Goal: Information Seeking & Learning: Learn about a topic

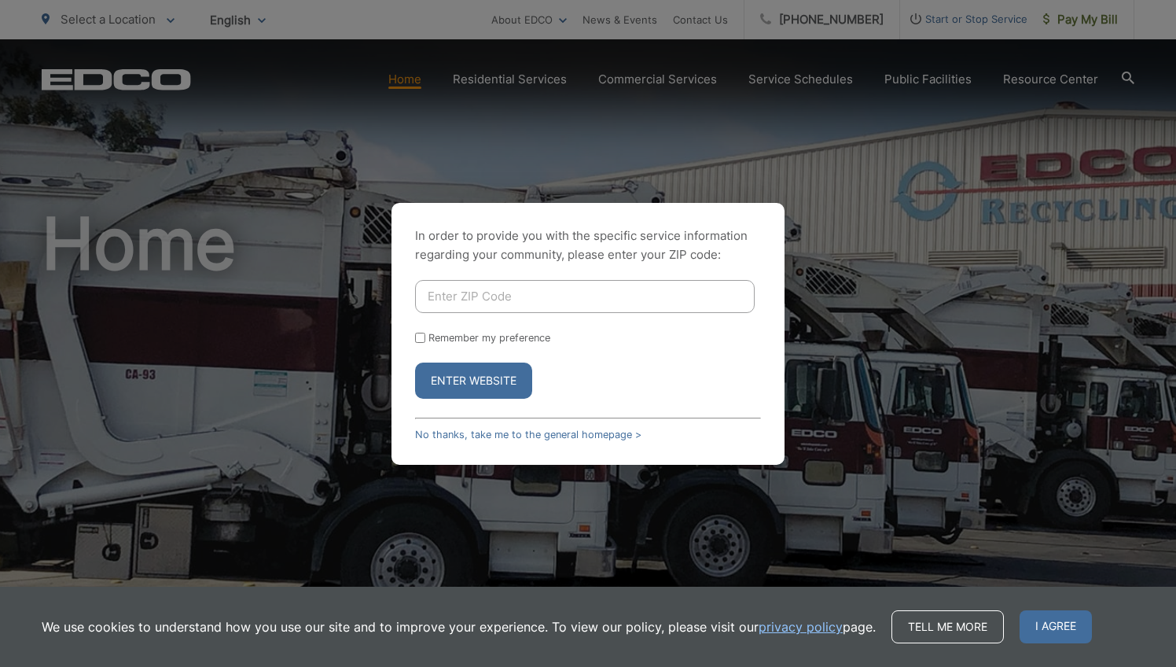
click at [469, 373] on button "Enter Website" at bounding box center [473, 380] width 117 height 36
click at [447, 286] on input "Enter ZIP Code" at bounding box center [585, 296] width 340 height 33
click at [443, 370] on button "Enter Website" at bounding box center [473, 380] width 117 height 36
click at [458, 296] on input "9210" at bounding box center [585, 296] width 340 height 33
type input "92109"
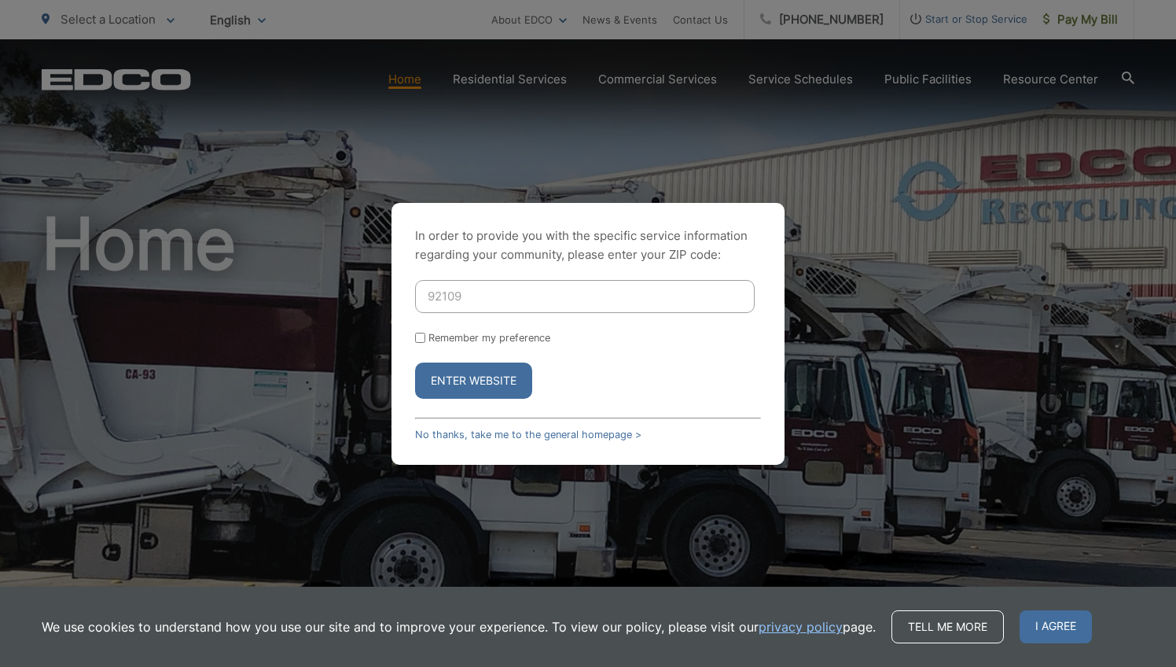
click at [455, 379] on button "Enter Website" at bounding box center [473, 380] width 117 height 36
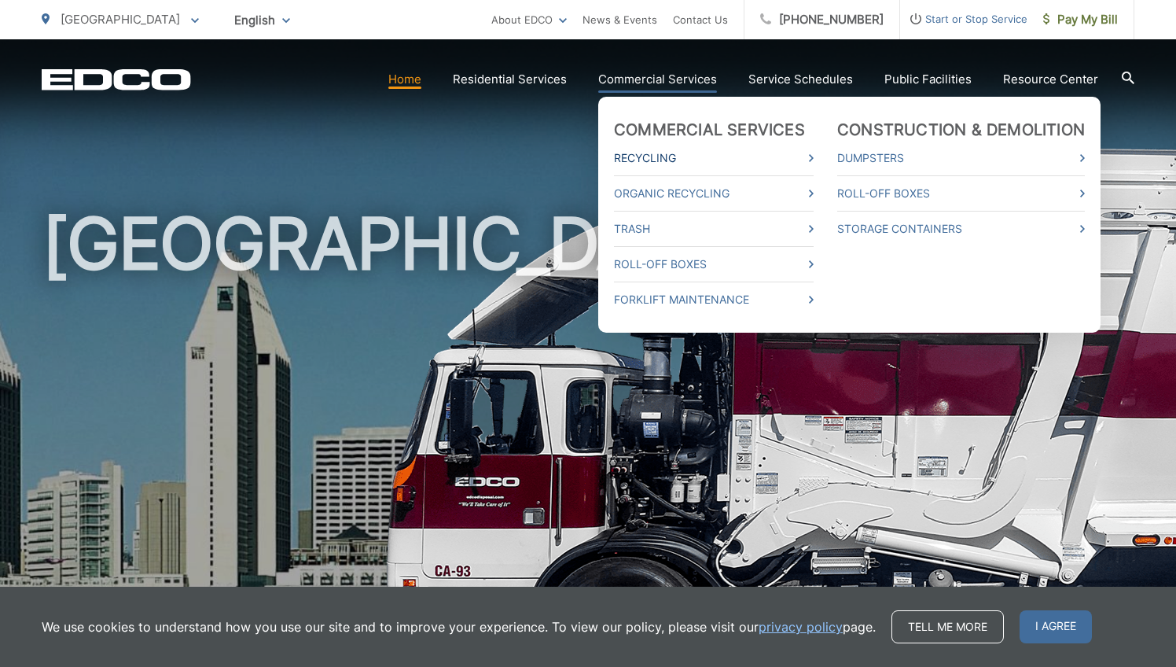
click at [630, 153] on link "Recycling" at bounding box center [714, 158] width 200 height 19
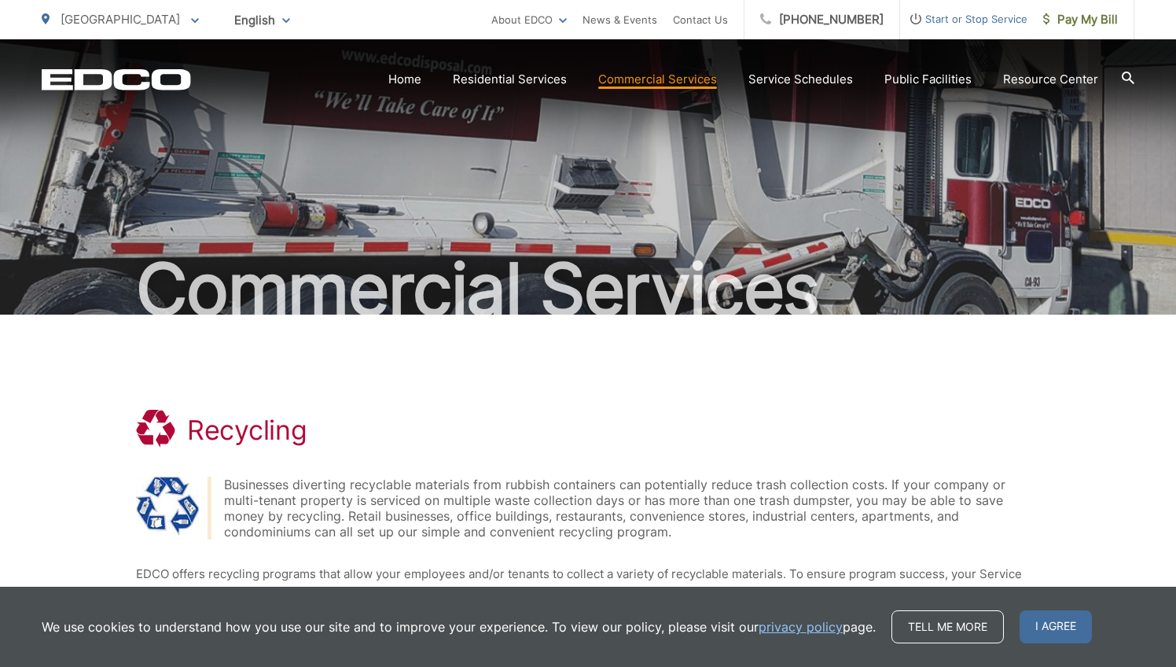
click at [1132, 172] on div "Commercial Services" at bounding box center [588, 176] width 1093 height 275
click at [421, 77] on link "Home" at bounding box center [404, 79] width 33 height 19
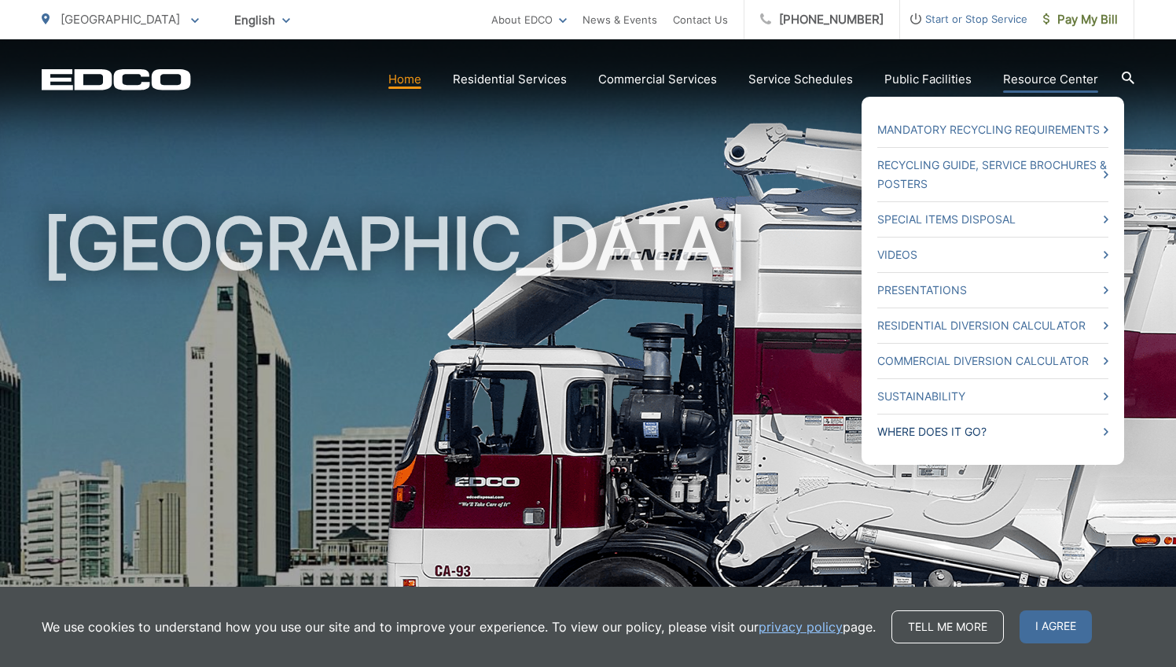
click at [921, 425] on link "Where Does it Go?" at bounding box center [992, 431] width 231 height 19
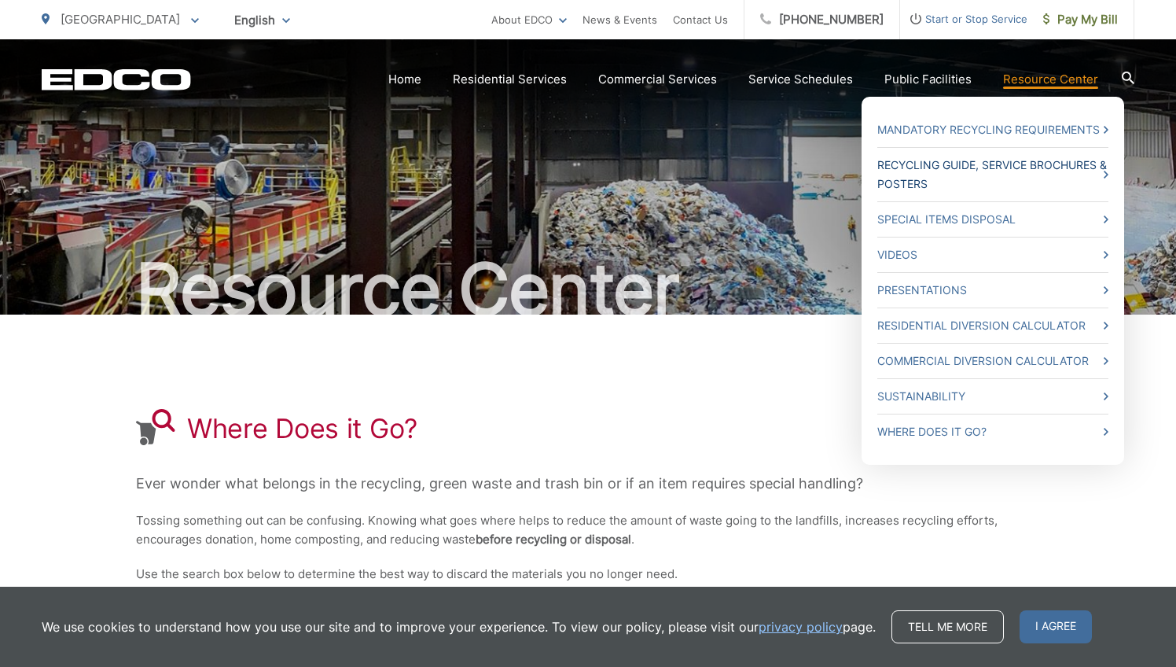
click at [966, 164] on link "Recycling Guide, Service Brochures & Posters" at bounding box center [992, 175] width 231 height 38
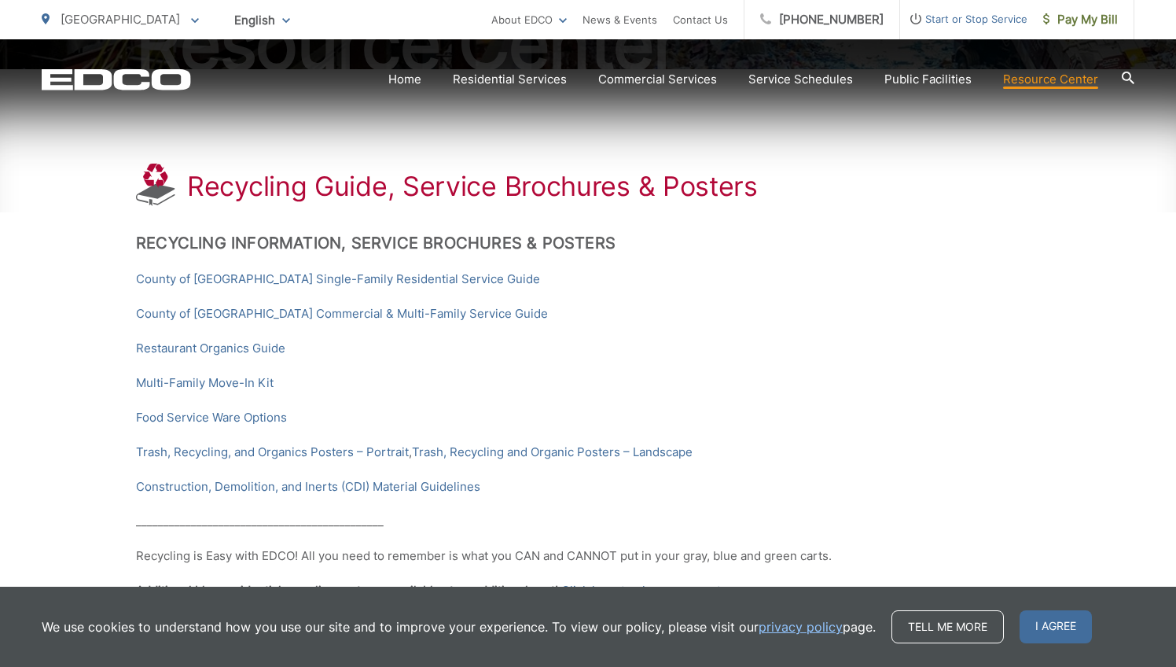
scroll to position [264, 0]
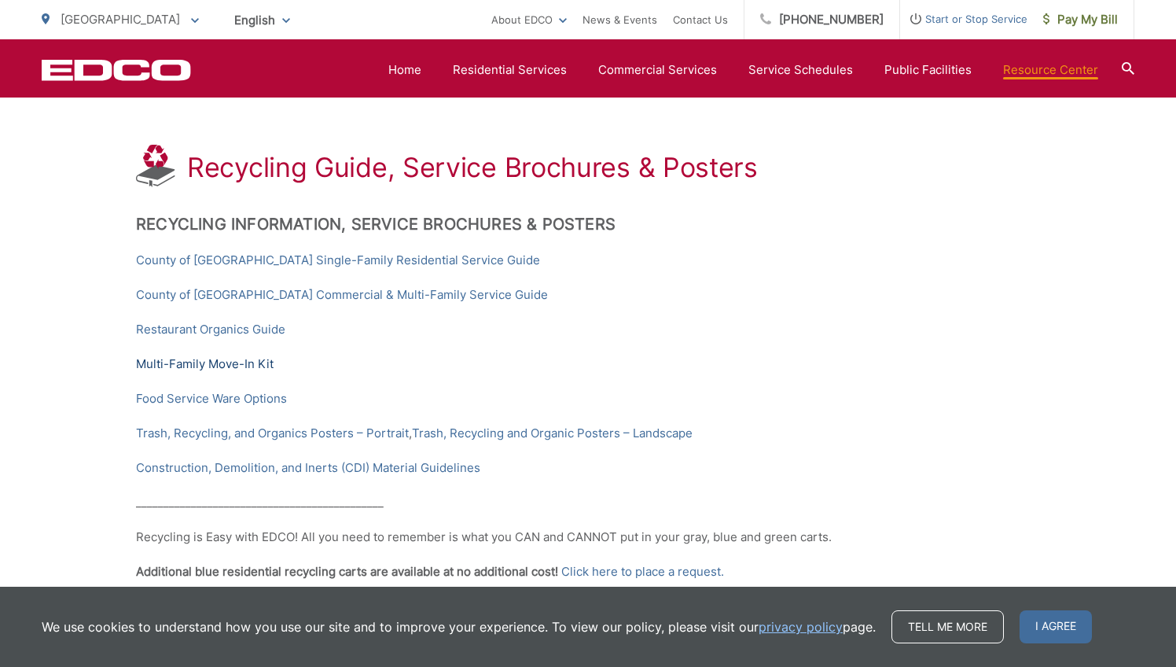
click at [229, 365] on link "Multi-Family Move-In Kit" at bounding box center [205, 364] width 138 height 19
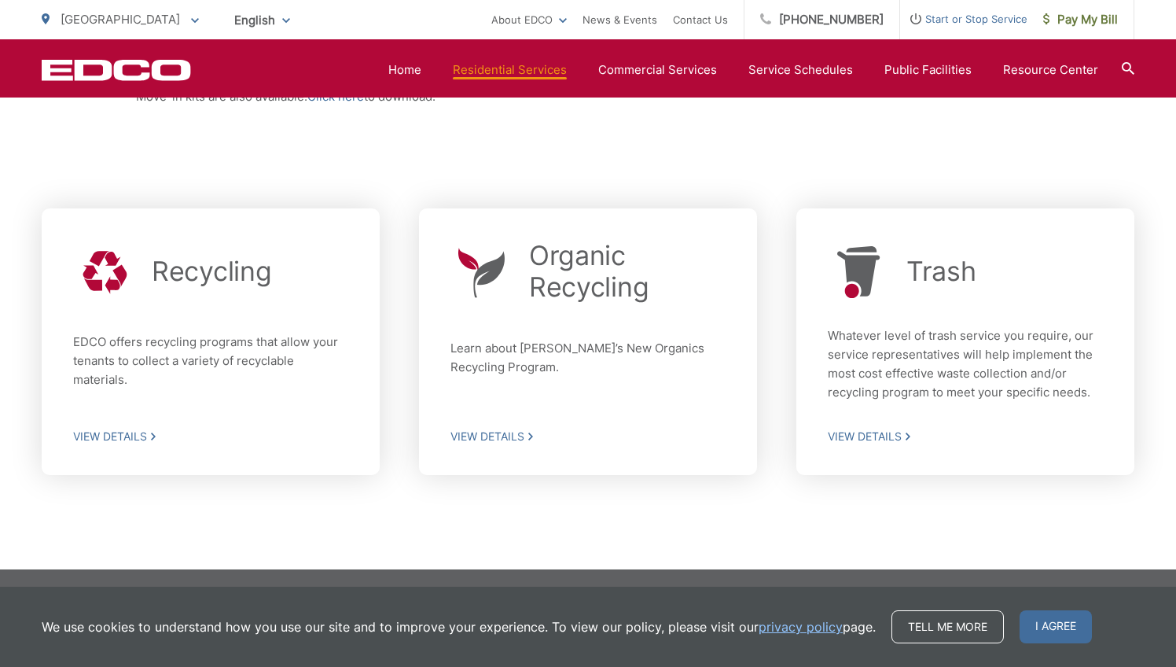
scroll to position [411, 0]
click at [123, 433] on span "View Details" at bounding box center [210, 436] width 275 height 14
click at [850, 432] on span "View Details" at bounding box center [965, 436] width 275 height 14
click at [482, 434] on span "View Details" at bounding box center [587, 436] width 275 height 14
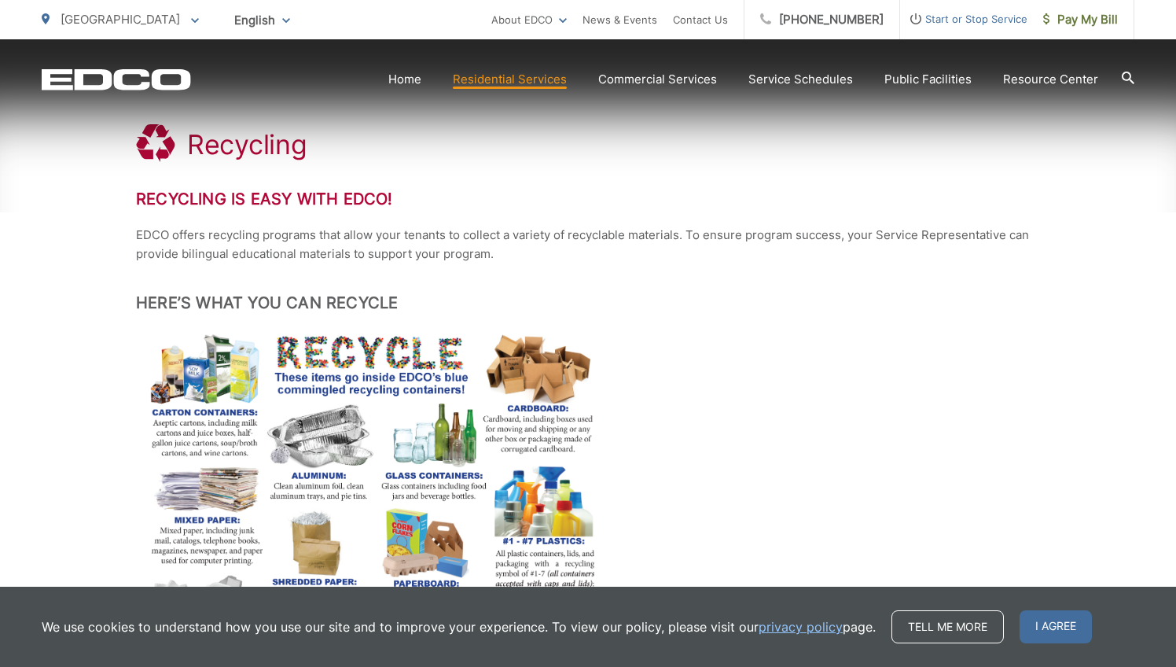
scroll to position [295, 0]
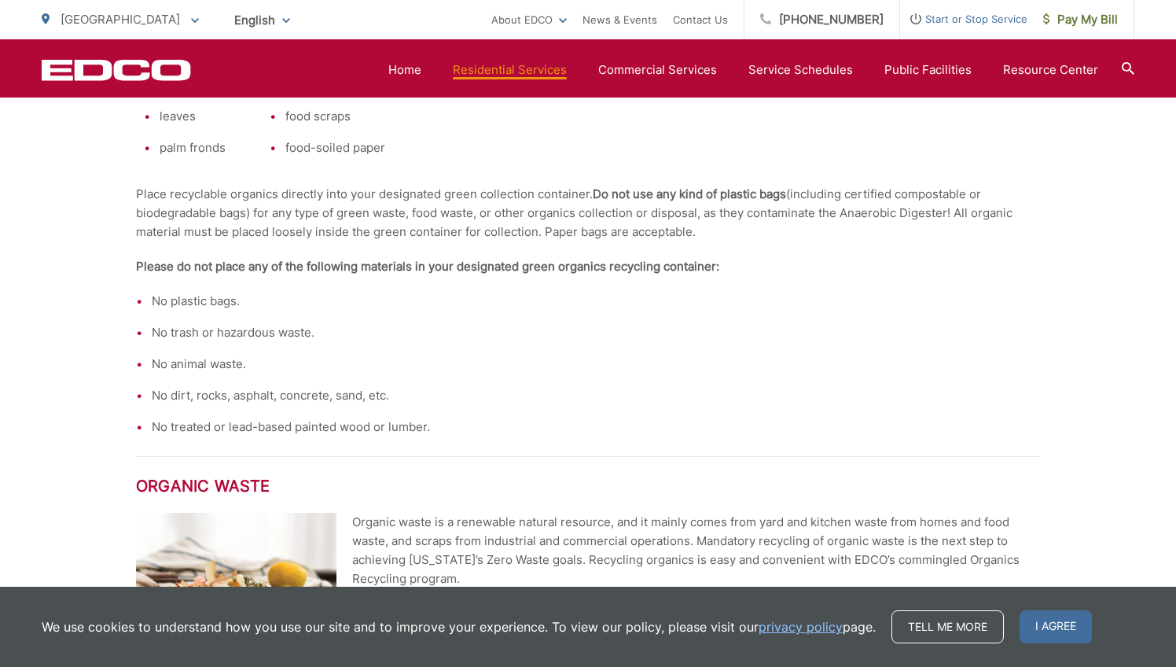
scroll to position [697, 0]
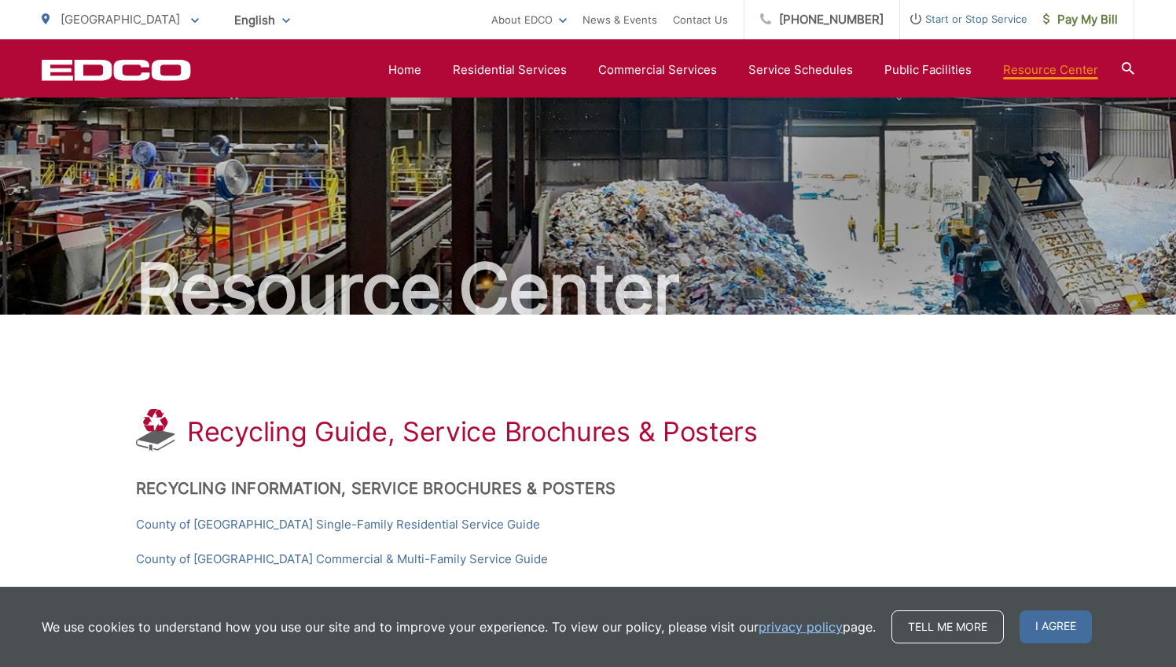
scroll to position [264, 0]
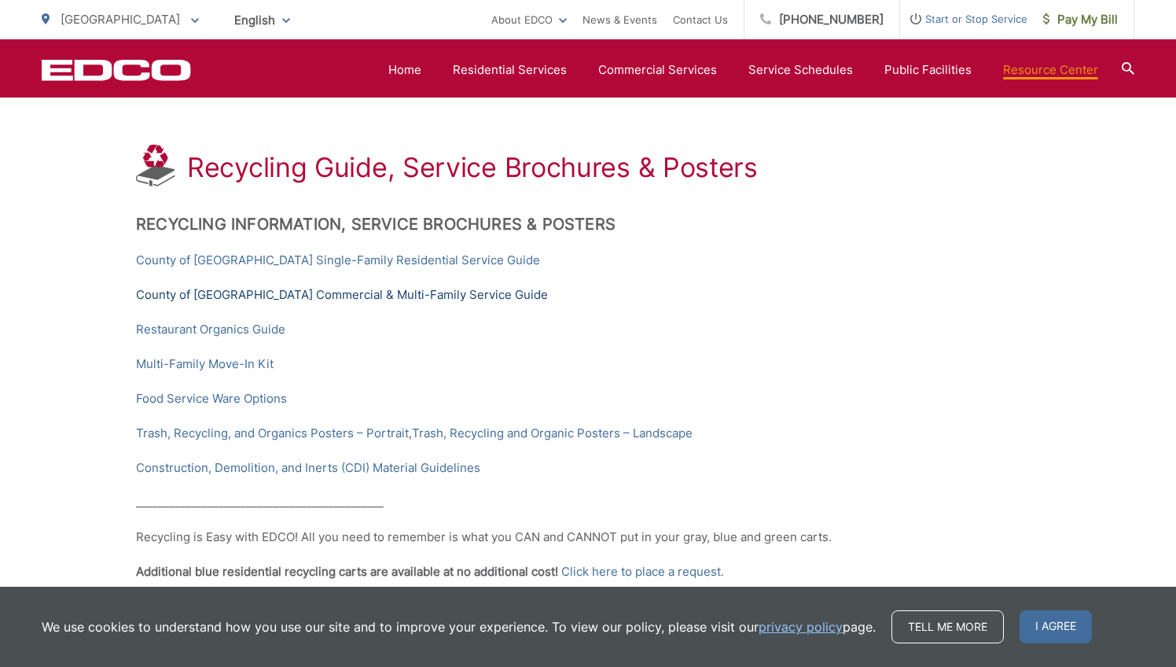
click at [171, 296] on link "County of [GEOGRAPHIC_DATA] Commercial & Multi-Family Service Guide" at bounding box center [342, 294] width 412 height 19
click at [153, 435] on link "Trash, Recycling, and Organics Posters – Portrait" at bounding box center [272, 433] width 273 height 19
click at [466, 296] on link "County of [GEOGRAPHIC_DATA] Commercial & Multi-Family Service Guide" at bounding box center [342, 294] width 412 height 19
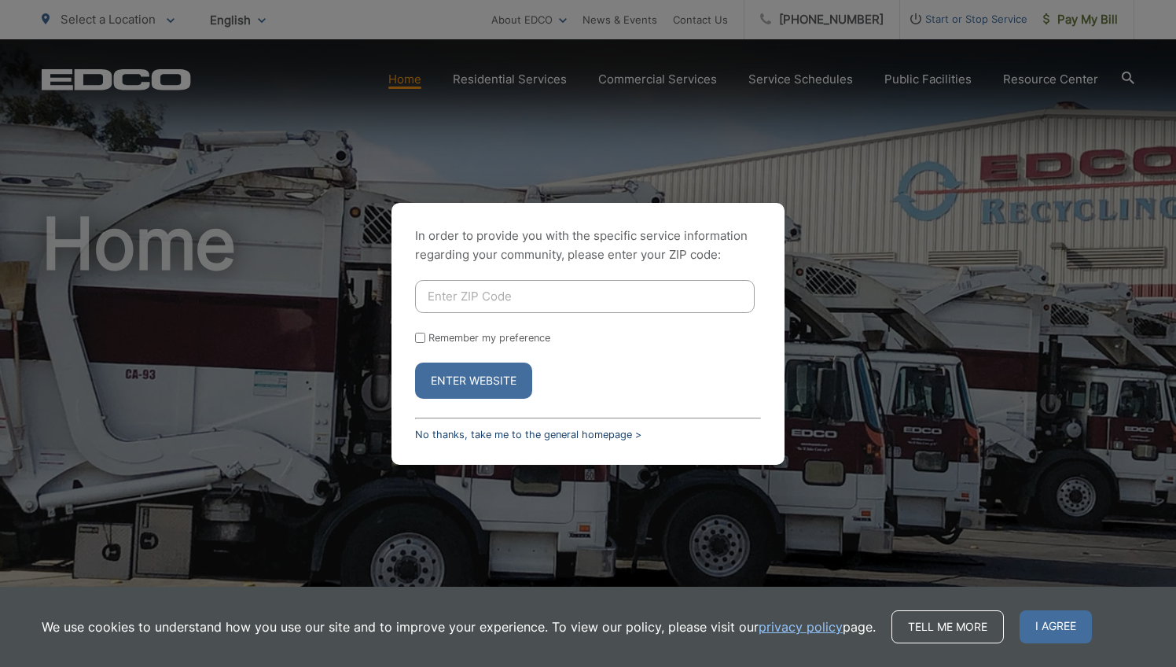
click at [520, 430] on link "No thanks, take me to the general homepage >" at bounding box center [528, 434] width 226 height 12
click at [484, 430] on link "No thanks, take me to the general homepage >" at bounding box center [528, 434] width 226 height 12
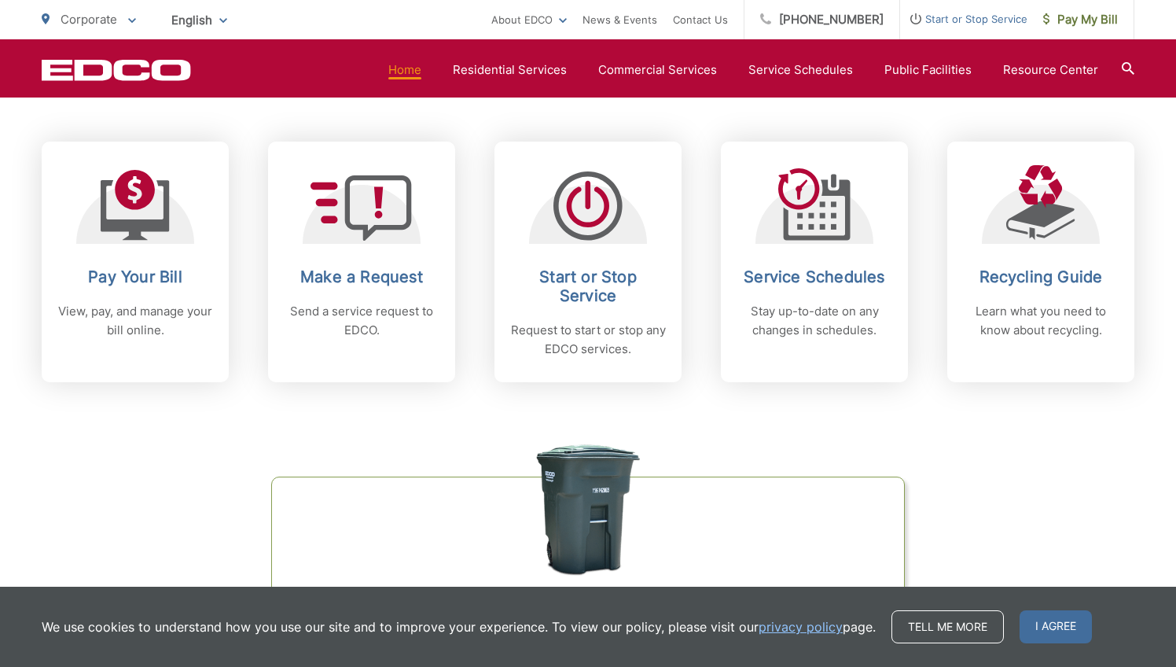
scroll to position [637, 0]
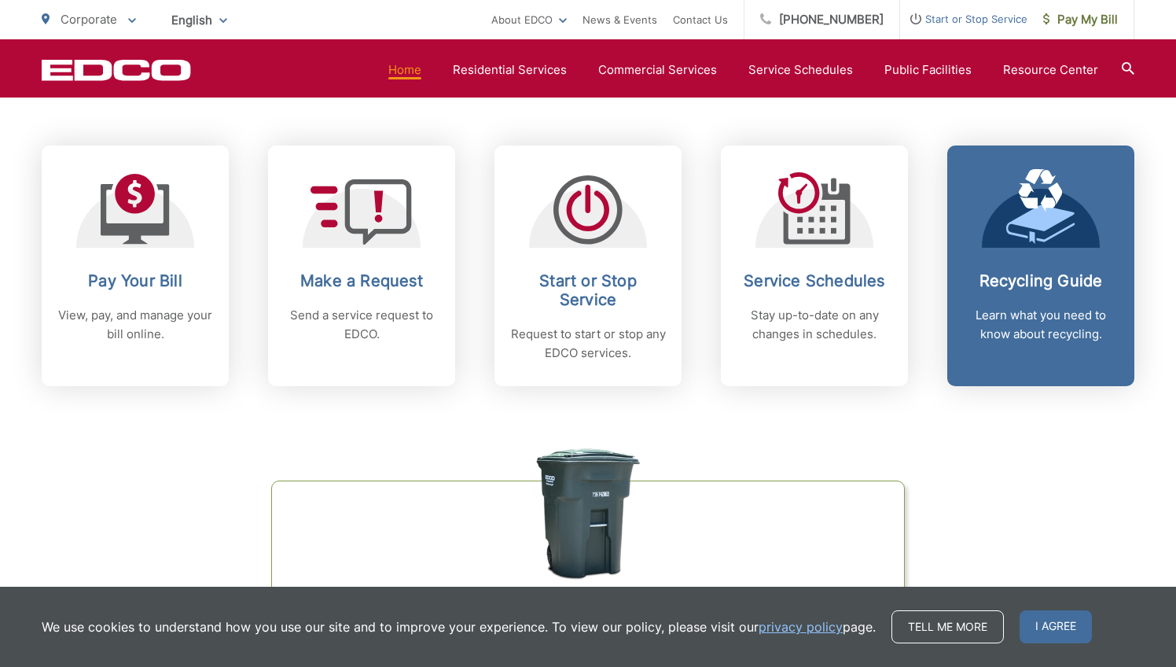
click at [1008, 237] on icon at bounding box center [1040, 206] width 69 height 75
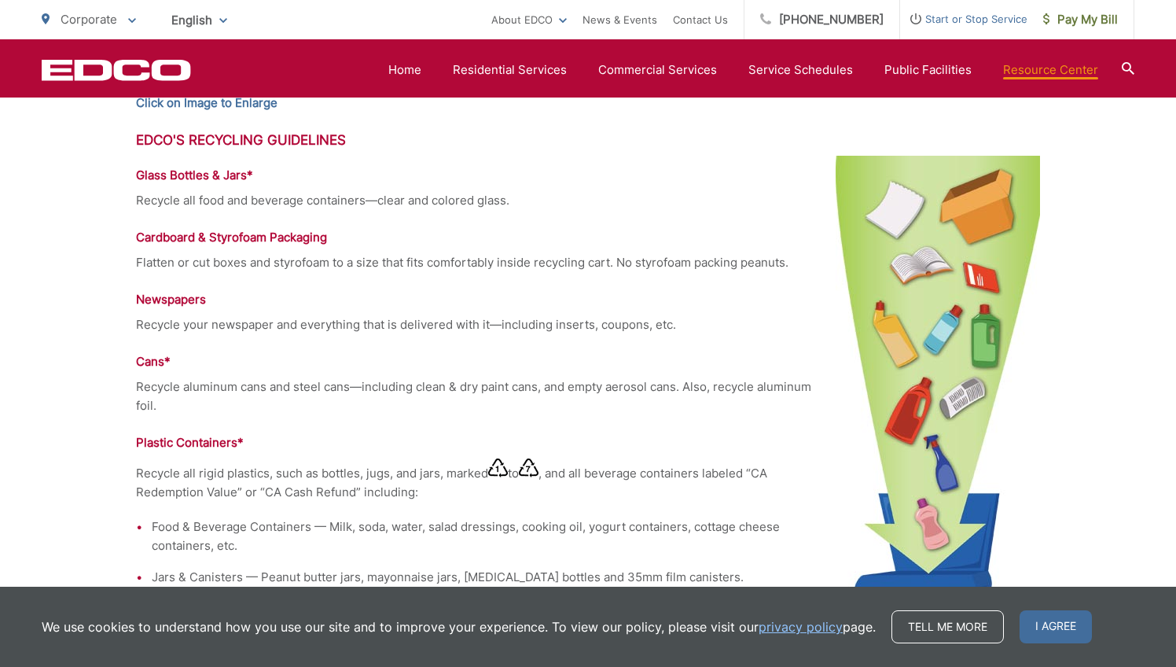
scroll to position [937, 0]
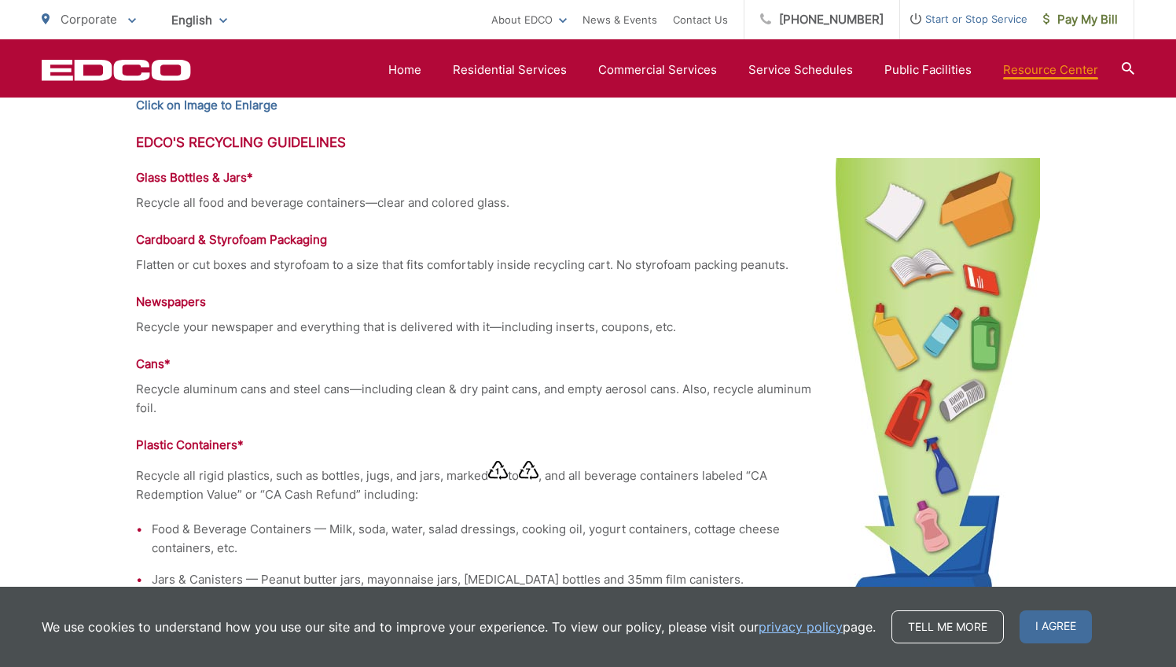
click at [281, 148] on h3 "EDCO's Recycling Guidelines" at bounding box center [588, 142] width 904 height 16
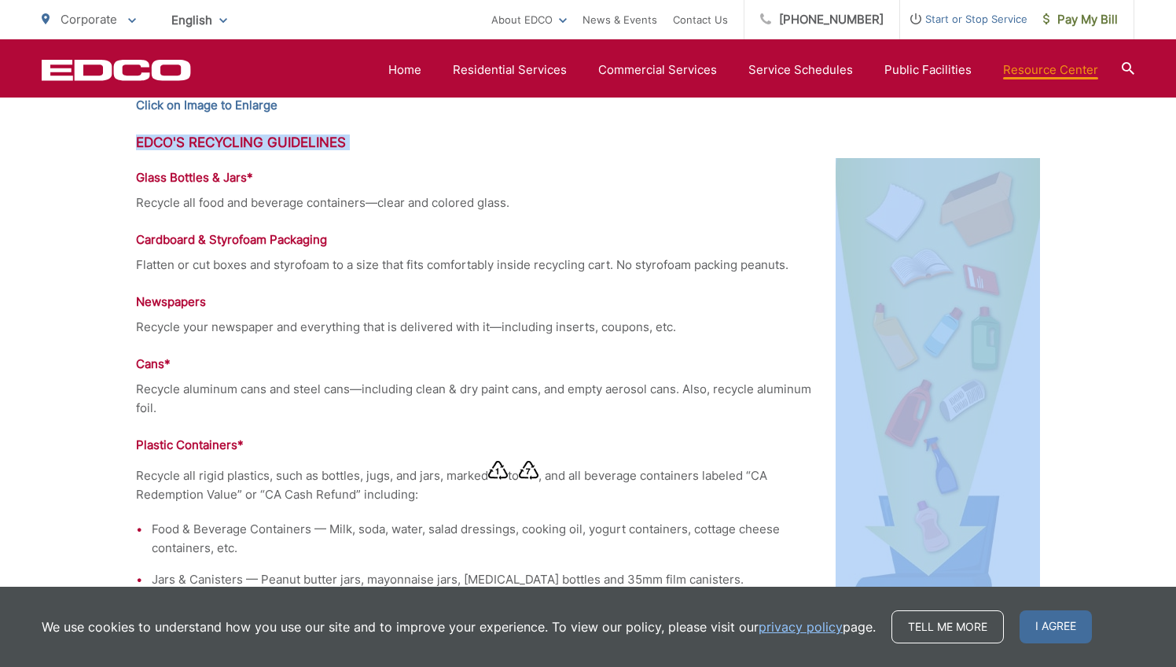
click at [281, 148] on h3 "EDCO's Recycling Guidelines" at bounding box center [588, 142] width 904 height 16
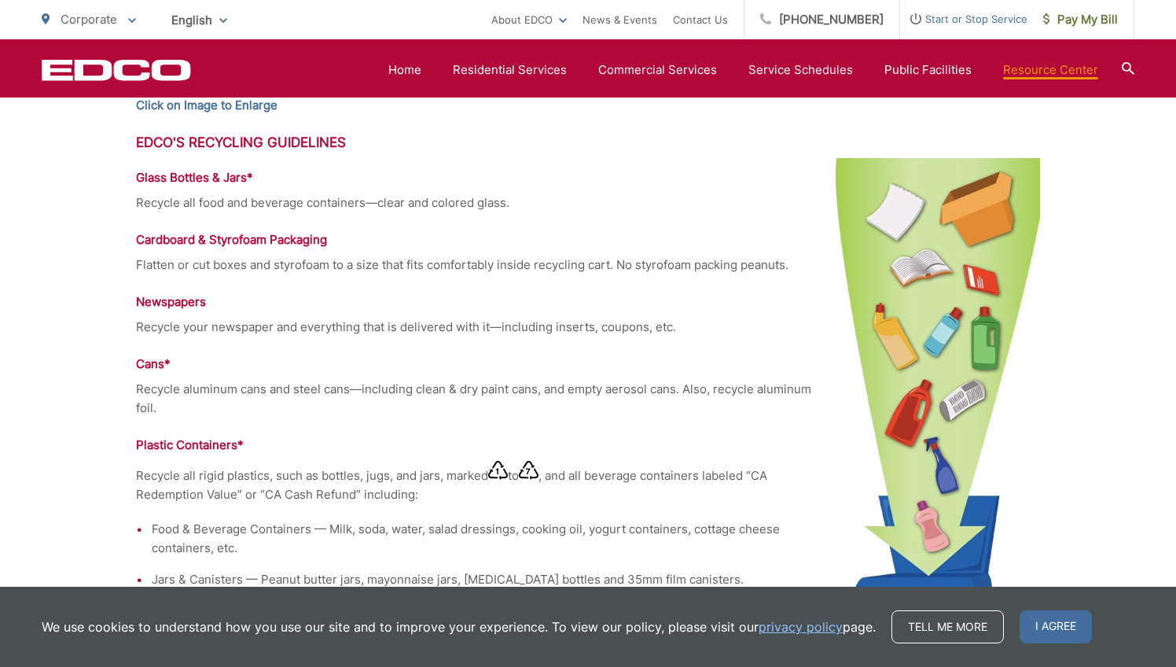
click at [274, 204] on p "Recycle all food and beverage containers—clear and colored glass." at bounding box center [588, 202] width 904 height 19
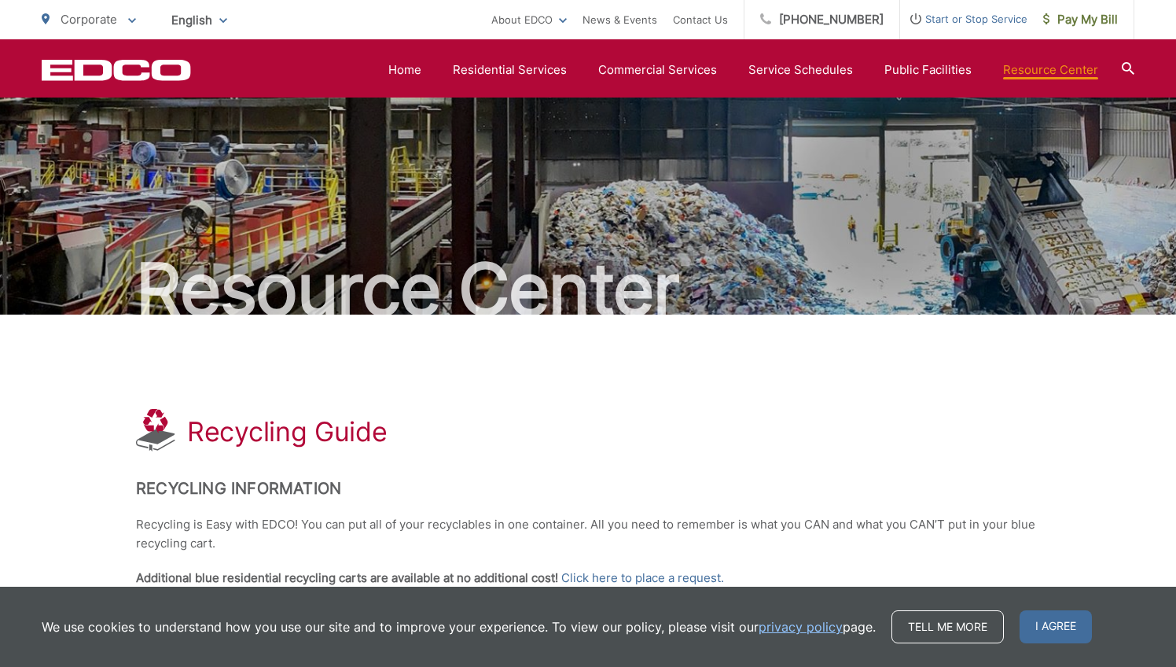
scroll to position [0, 0]
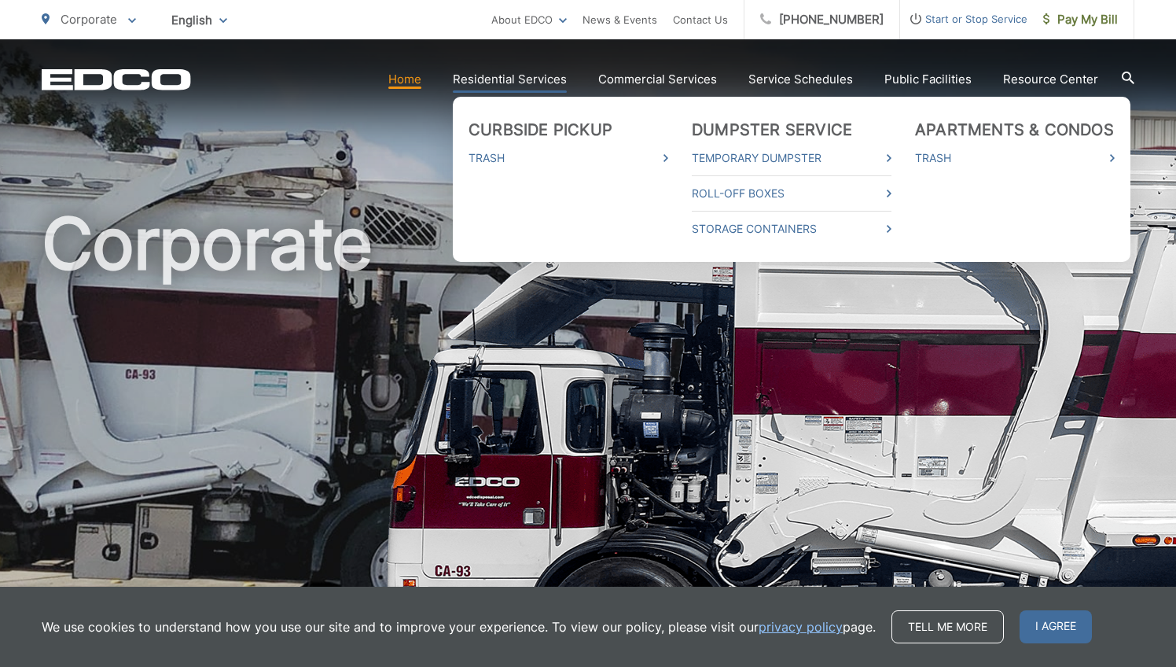
click at [522, 77] on link "Residential Services" at bounding box center [510, 79] width 114 height 19
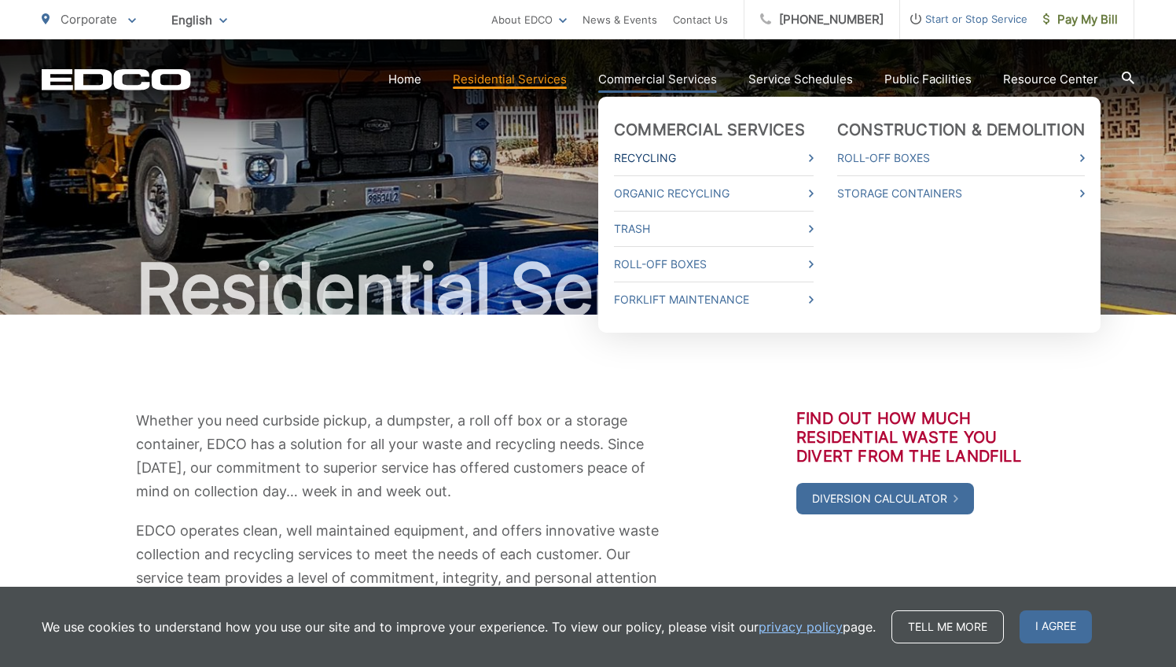
click at [634, 157] on link "Recycling" at bounding box center [714, 158] width 200 height 19
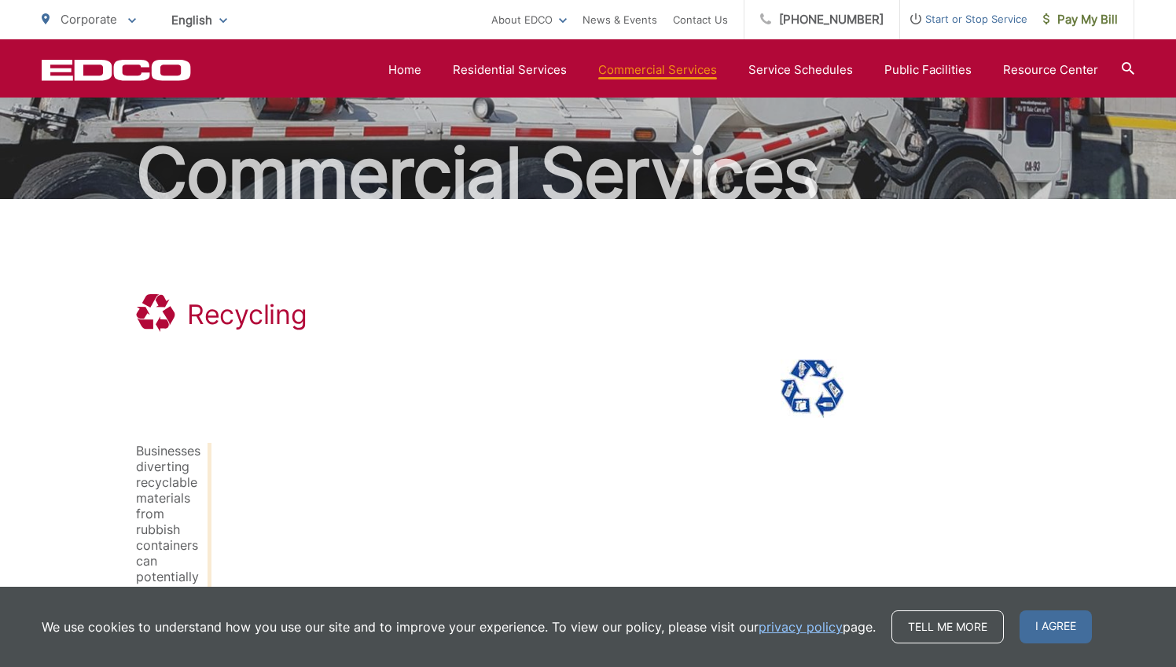
scroll to position [112, 0]
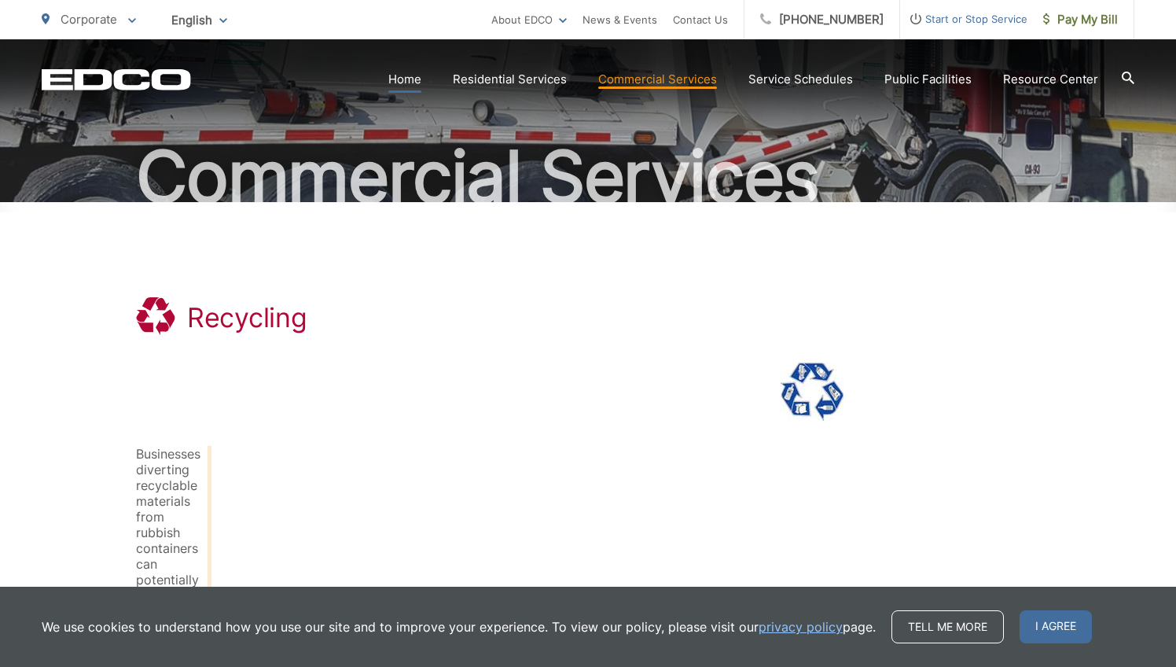
click at [410, 86] on link "Home" at bounding box center [404, 79] width 33 height 19
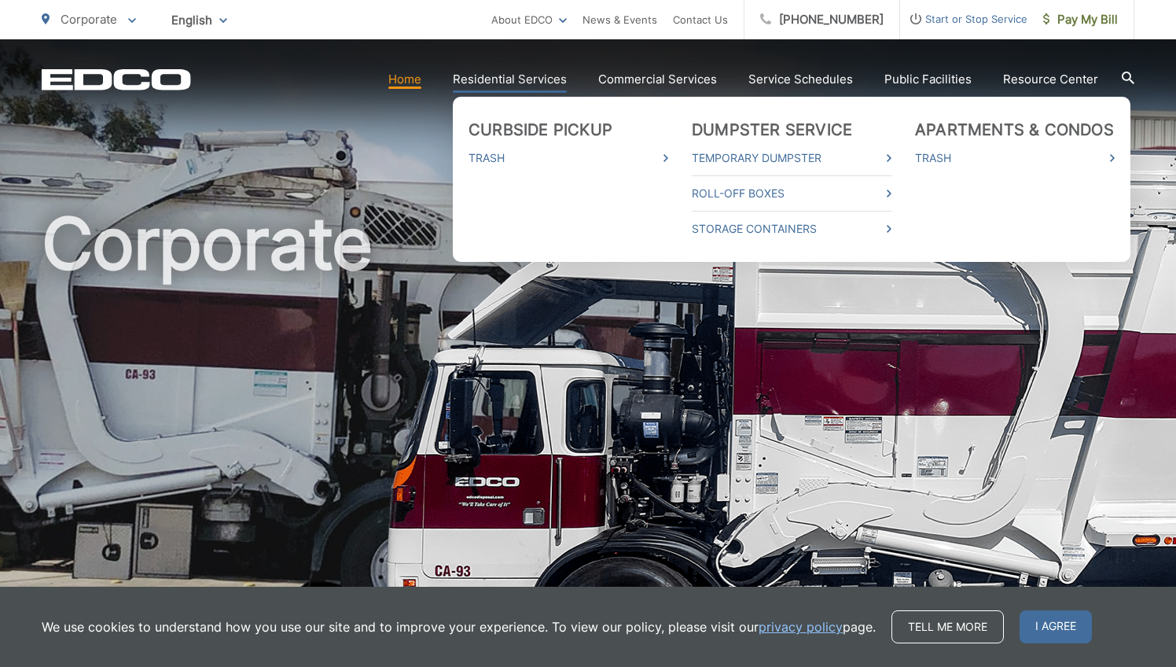
click at [486, 83] on link "Residential Services" at bounding box center [510, 79] width 114 height 19
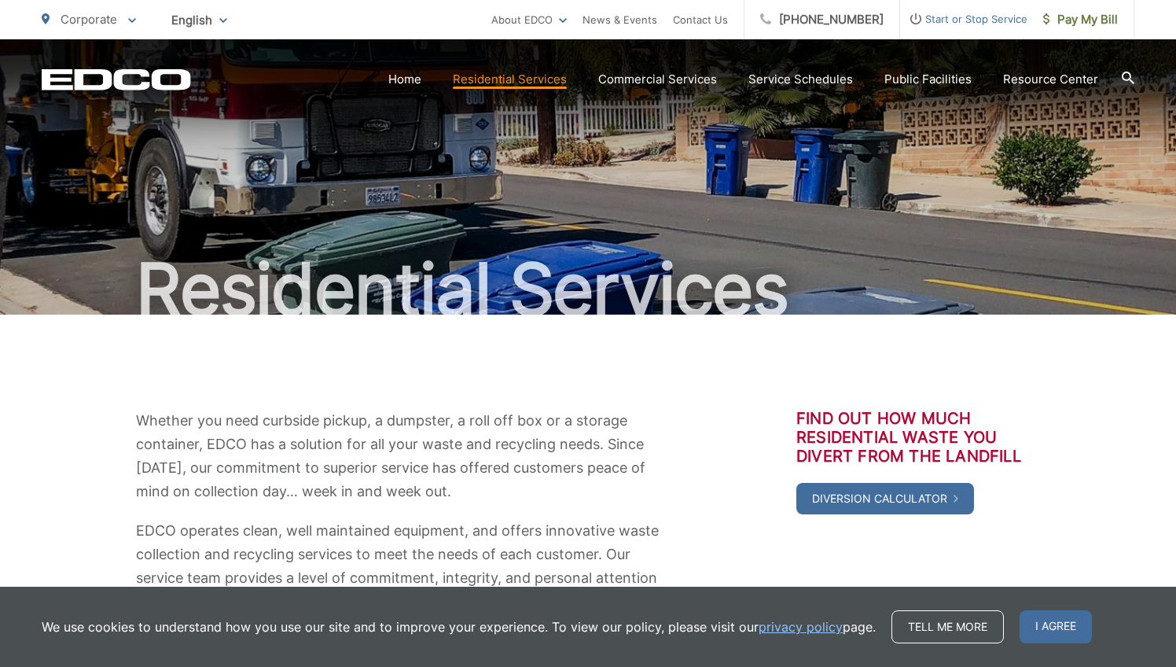
click at [486, 83] on link "Residential Services" at bounding box center [510, 79] width 114 height 19
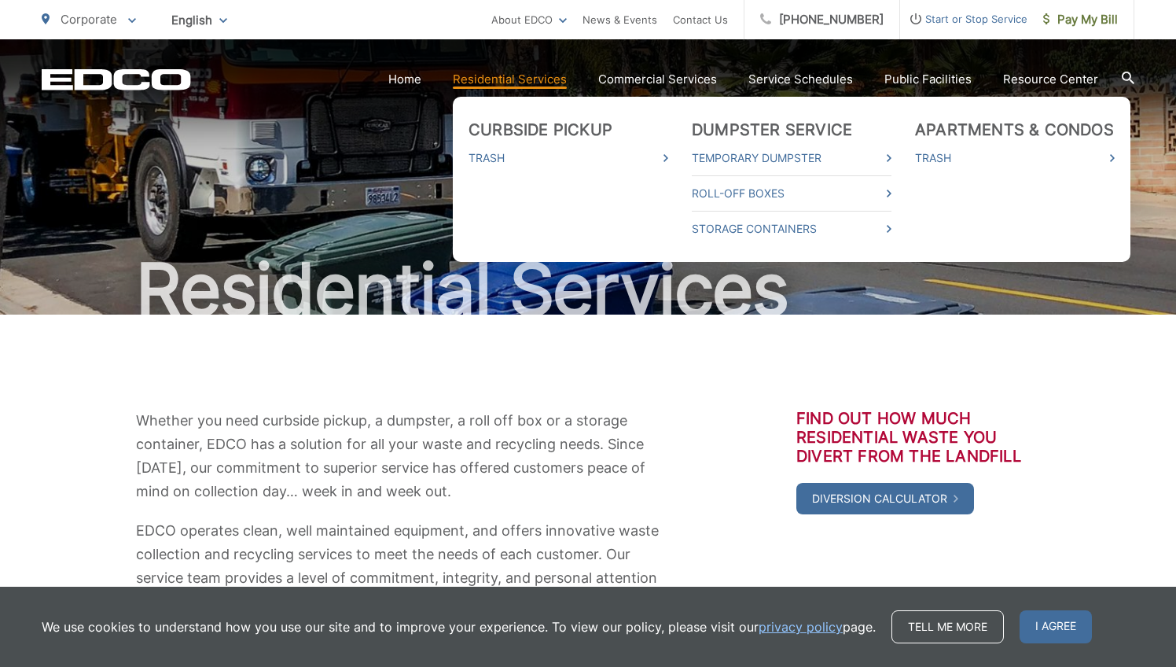
click at [944, 154] on div "Residential Services" at bounding box center [588, 176] width 1093 height 275
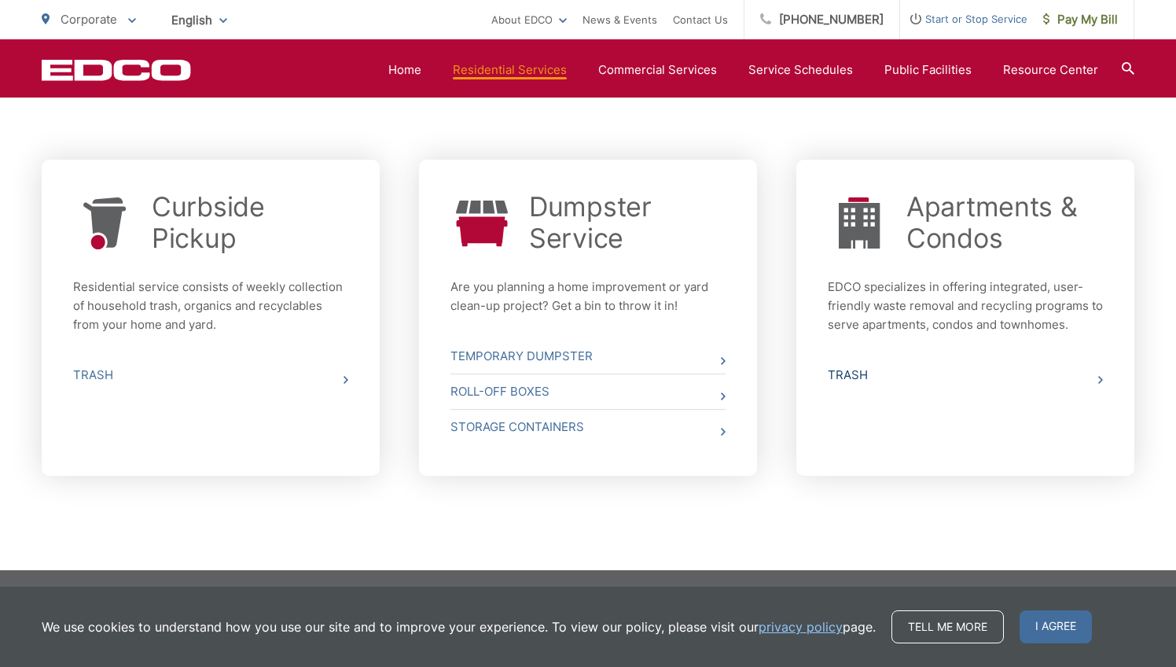
scroll to position [556, 0]
click at [849, 377] on link "Trash" at bounding box center [965, 375] width 275 height 35
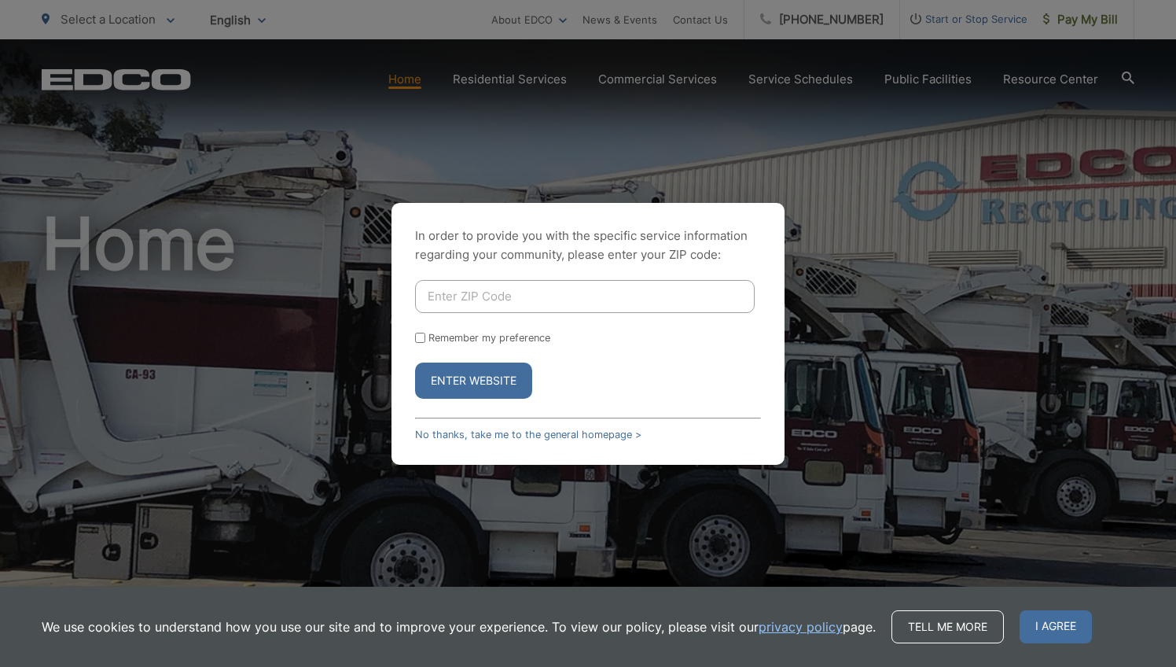
click at [606, 281] on input "Enter ZIP Code" at bounding box center [585, 296] width 340 height 33
type input "92109"
click at [467, 388] on button "Enter Website" at bounding box center [473, 380] width 117 height 36
click at [459, 377] on button "Enter Website" at bounding box center [473, 380] width 117 height 36
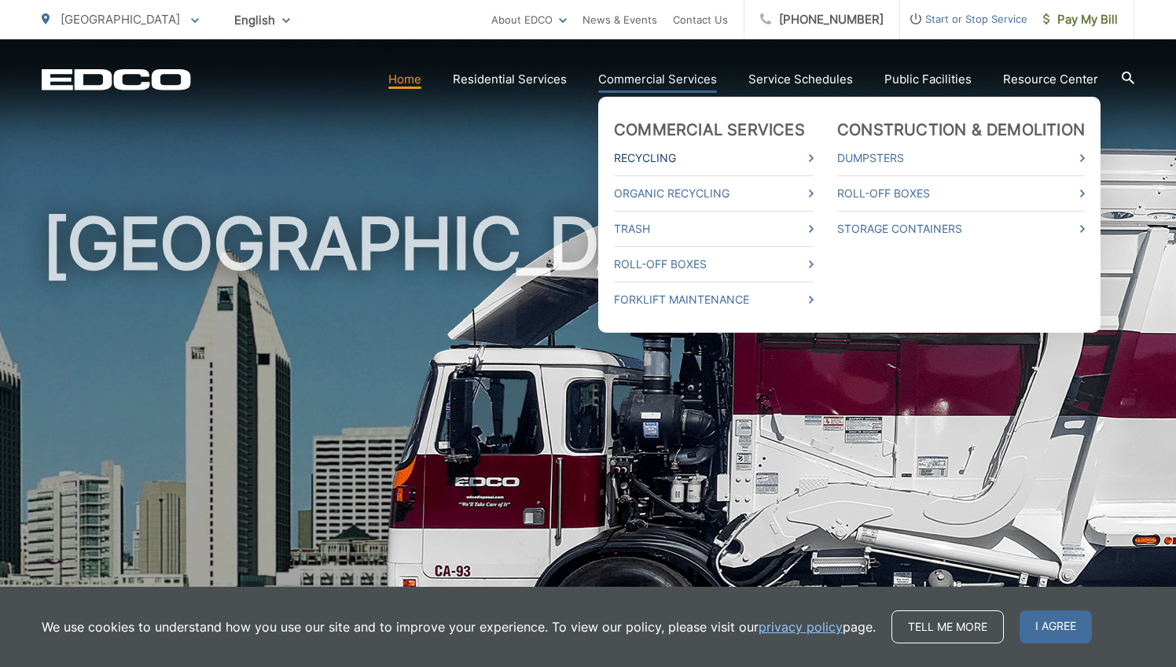
click at [642, 157] on link "Recycling" at bounding box center [714, 158] width 200 height 19
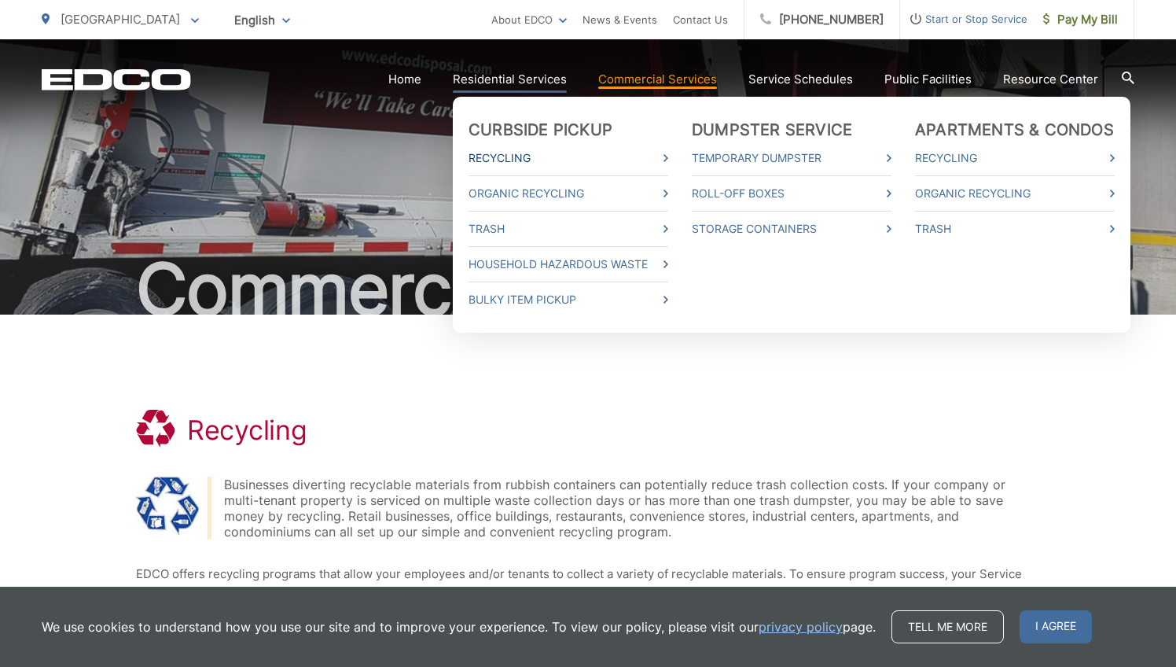
click at [508, 160] on link "Recycling" at bounding box center [569, 158] width 200 height 19
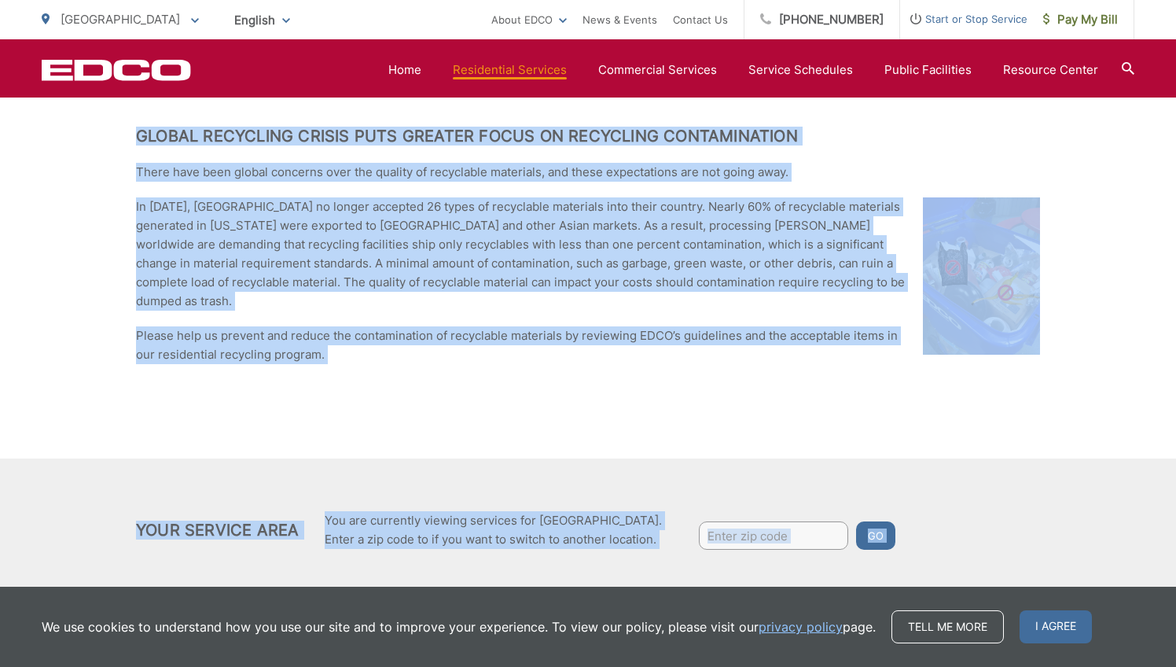
scroll to position [2452, 0]
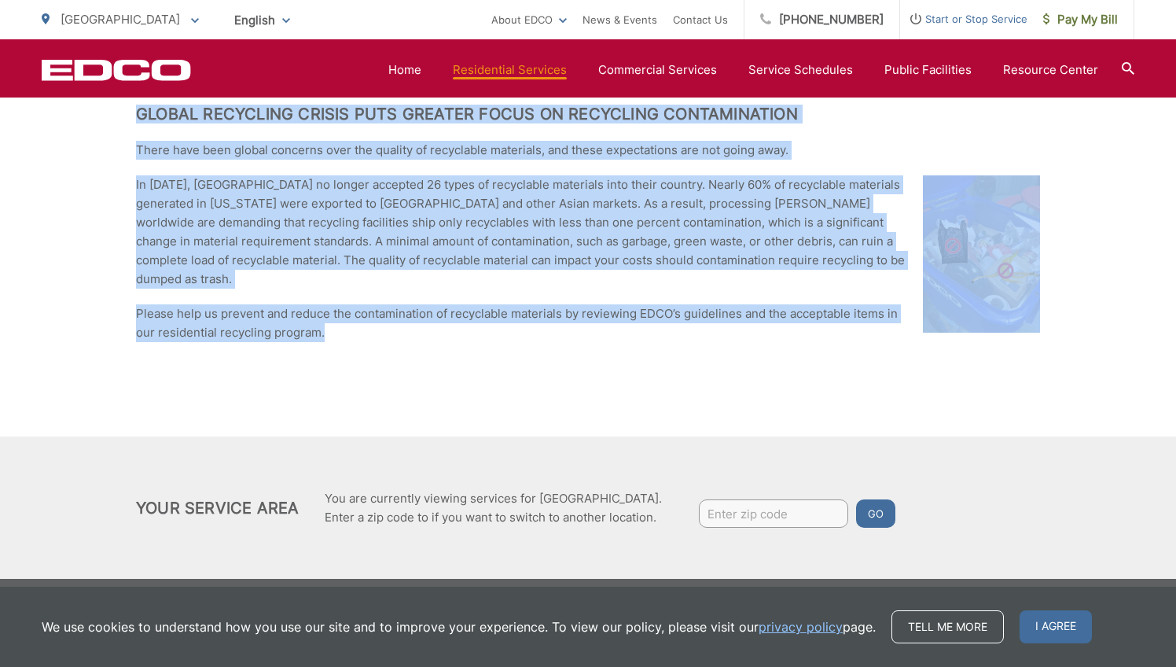
drag, startPoint x: 131, startPoint y: 301, endPoint x: 255, endPoint y: 344, distance: 130.8
copy div "Lor’i Dolorsi: Ametco adipiscing elitse do eius, tempo incidi, utlabo, etdolo m…"
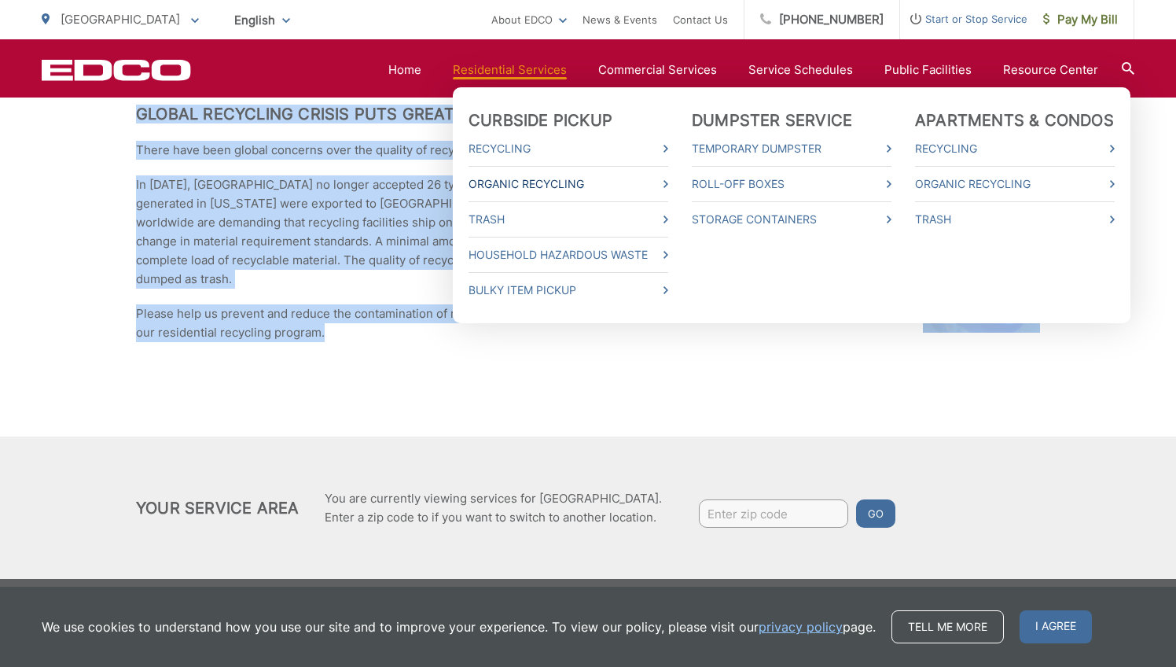
click at [557, 179] on link "Organic Recycling" at bounding box center [569, 184] width 200 height 19
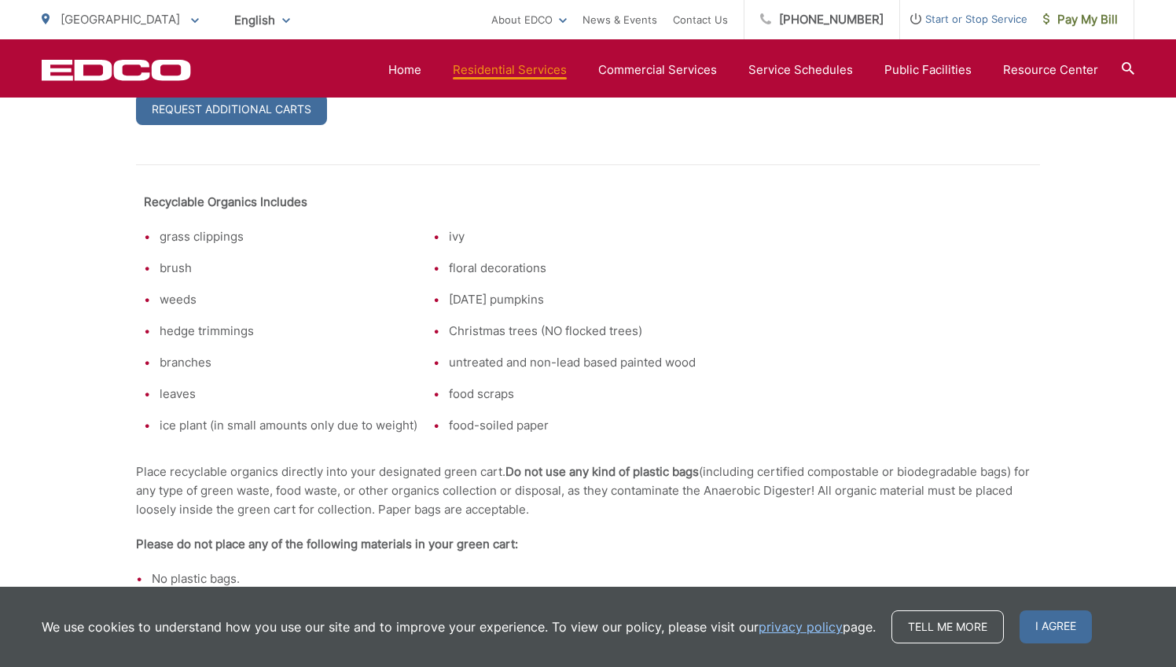
scroll to position [958, 0]
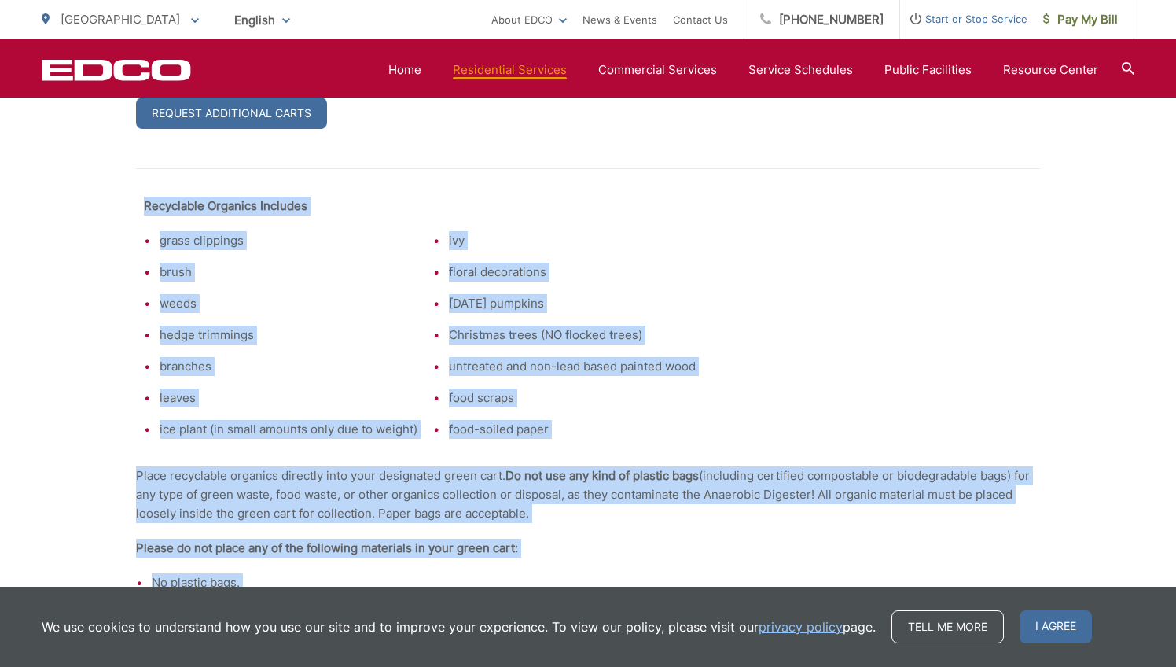
drag, startPoint x: 137, startPoint y: 200, endPoint x: 241, endPoint y: 605, distance: 418.0
click at [231, 385] on tbody "Recyclable Organics Includes grass clippings brush weeds hedge trimmings branch…" at bounding box center [420, 318] width 568 height 258
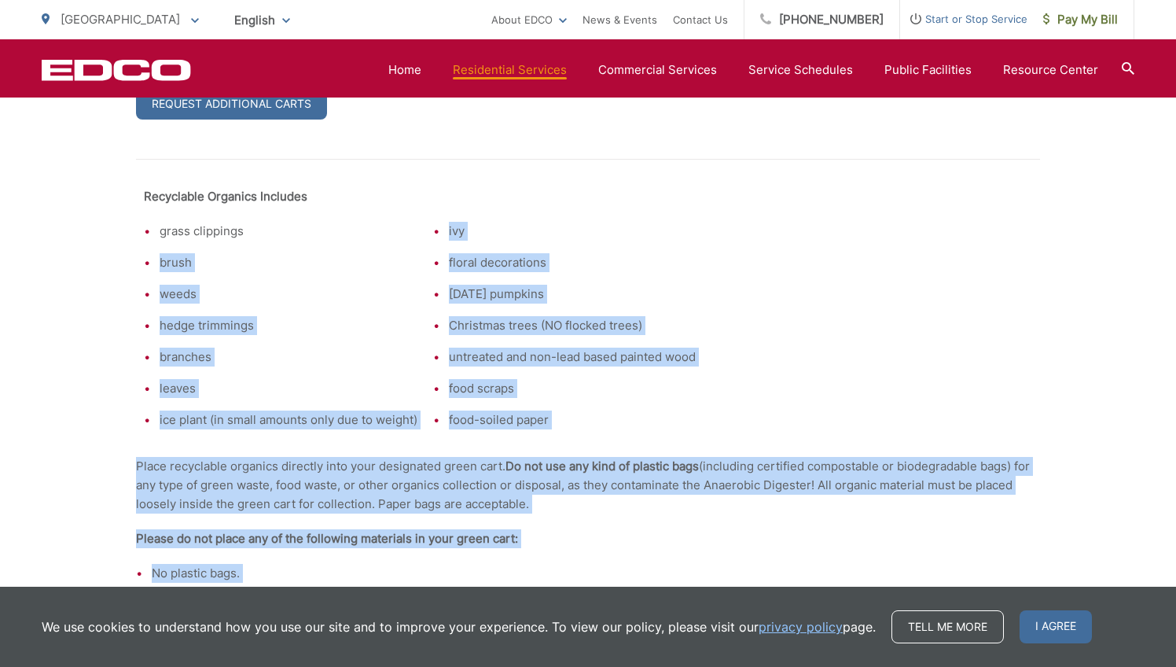
scroll to position [905, 0]
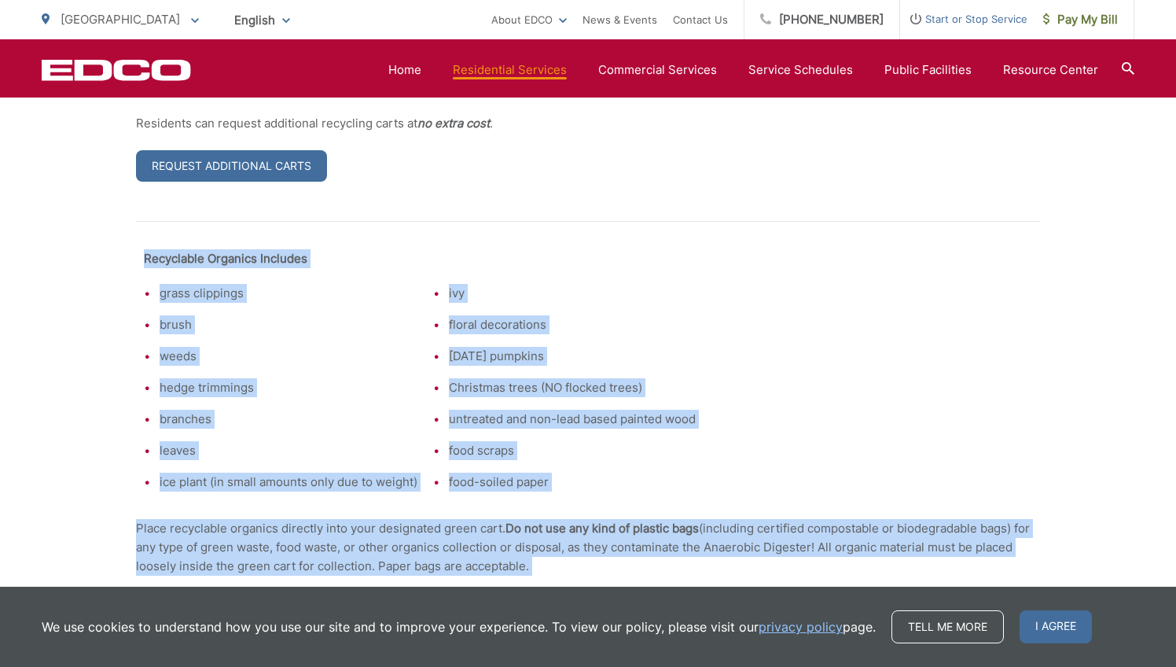
drag, startPoint x: 439, startPoint y: 417, endPoint x: 113, endPoint y: 248, distance: 367.1
copy div "Recyclable Organics Includes grass clippings brush weeds hedge trimmings branch…"
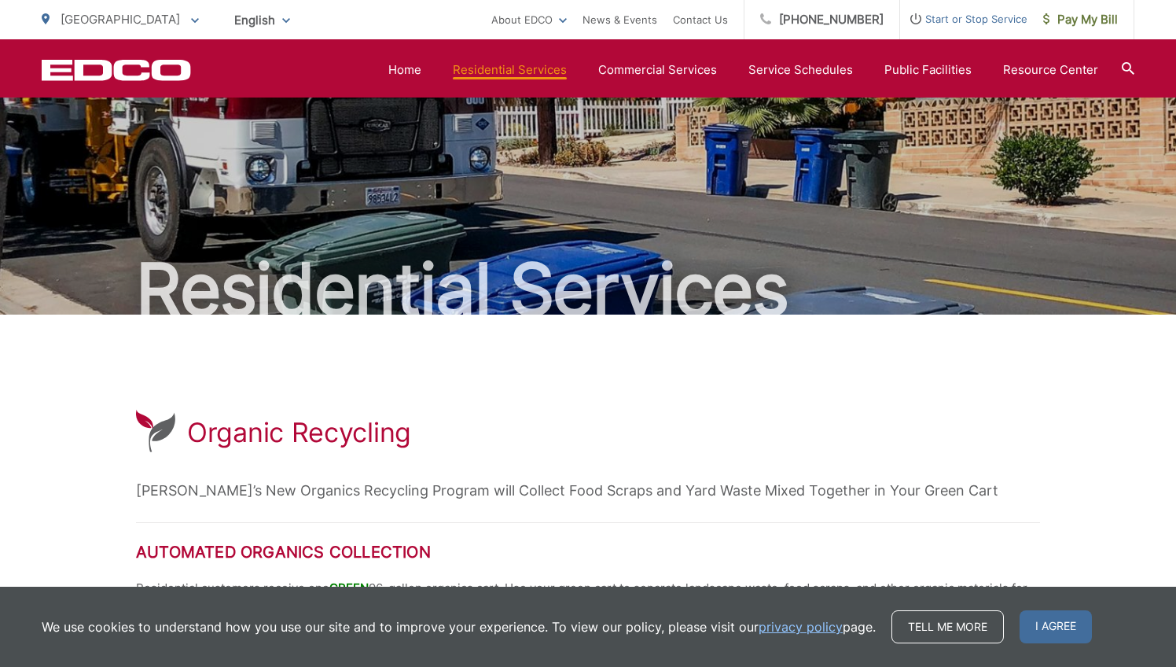
scroll to position [0, 0]
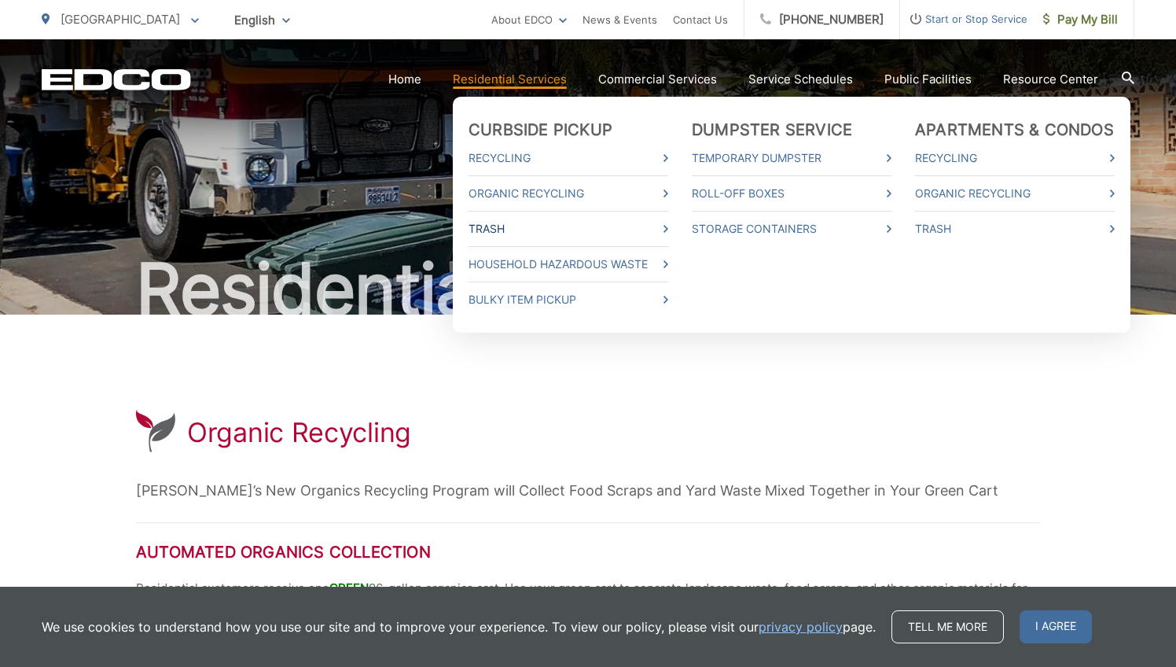
click at [596, 224] on link "Trash" at bounding box center [569, 228] width 200 height 19
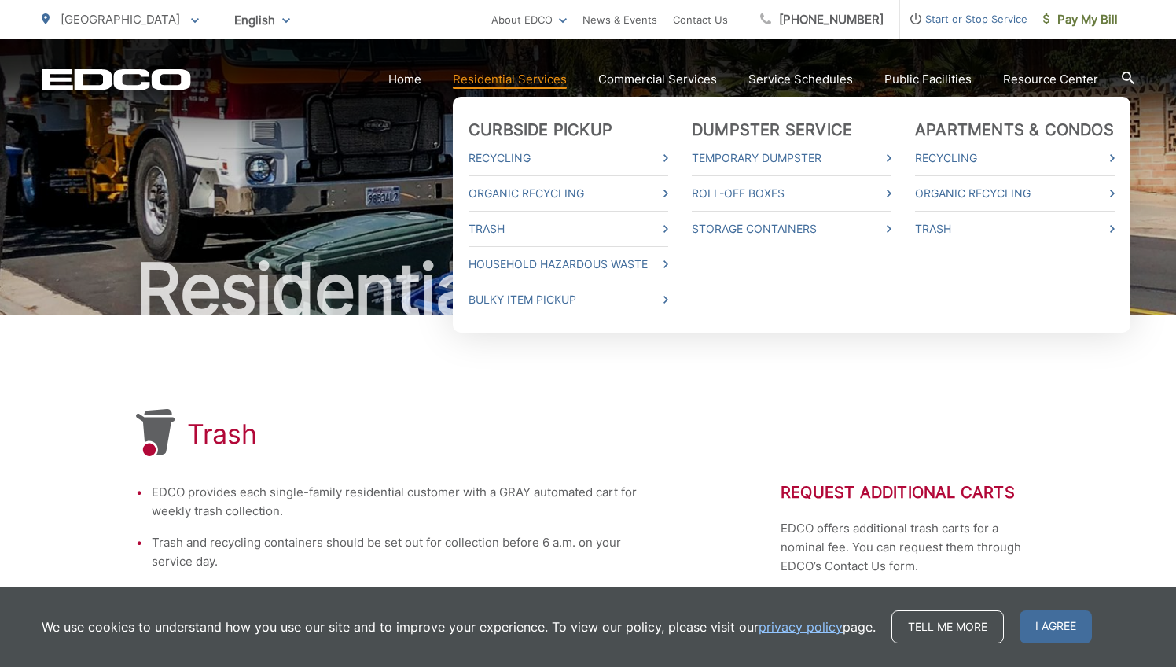
click at [515, 75] on link "Residential Services" at bounding box center [510, 79] width 114 height 19
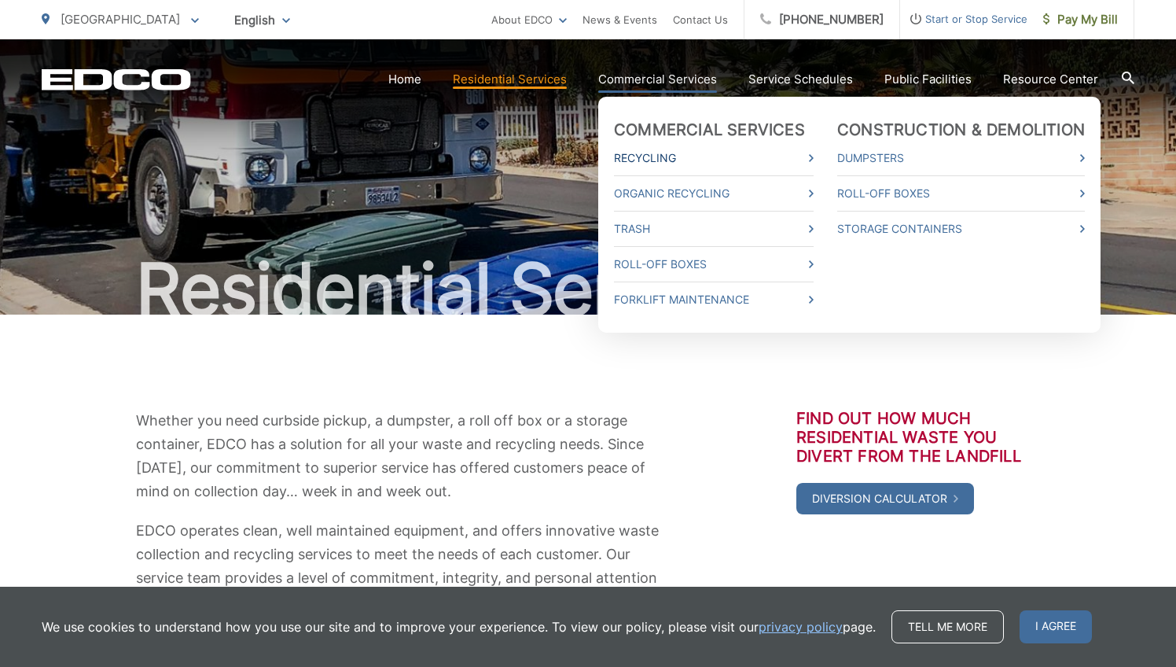
click at [656, 154] on link "Recycling" at bounding box center [714, 158] width 200 height 19
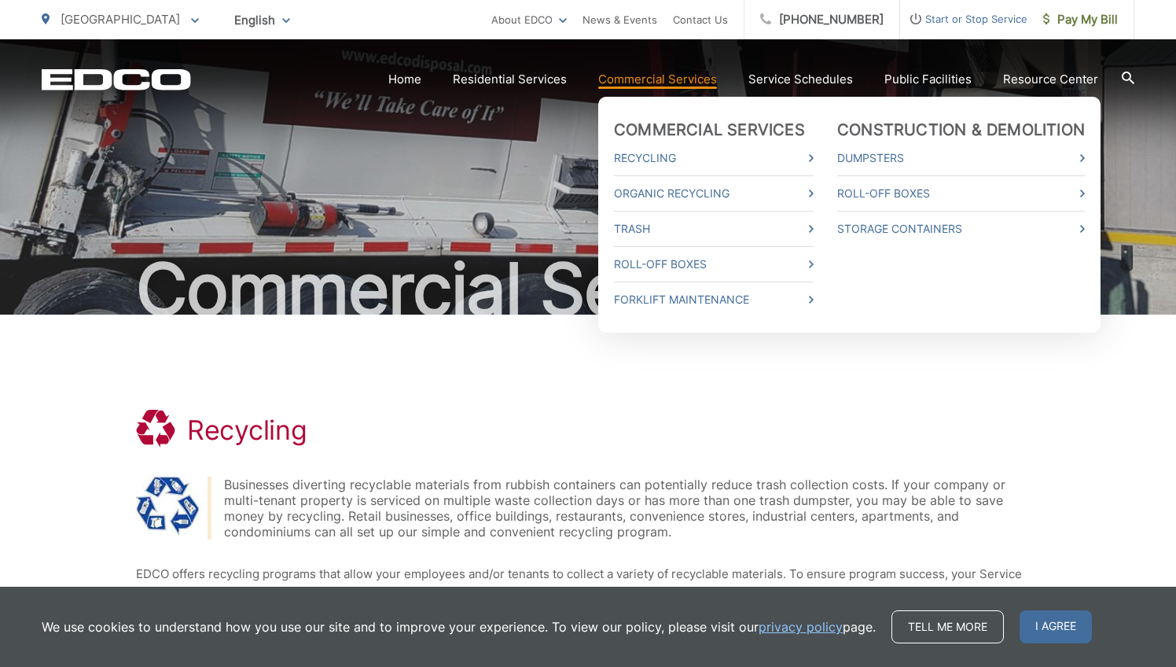
click at [653, 87] on link "Commercial Services" at bounding box center [657, 79] width 119 height 19
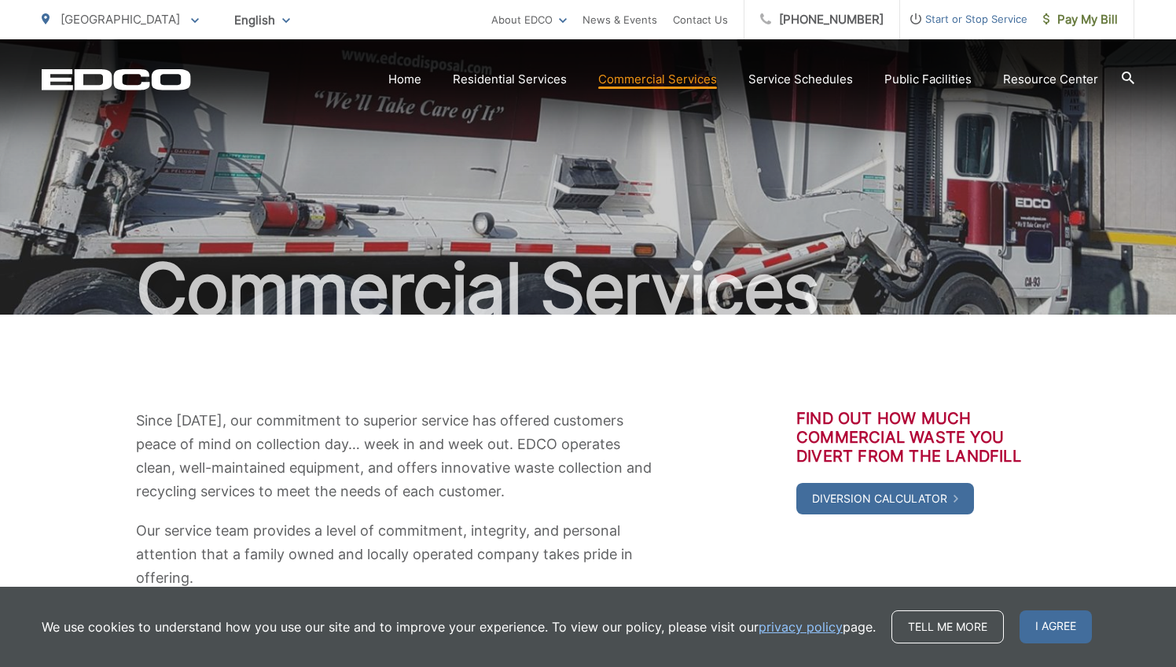
click at [655, 90] on section "Home Residential Services Curbside Pickup Recycling Organic Recycling Trash Hou…" at bounding box center [662, 79] width 943 height 30
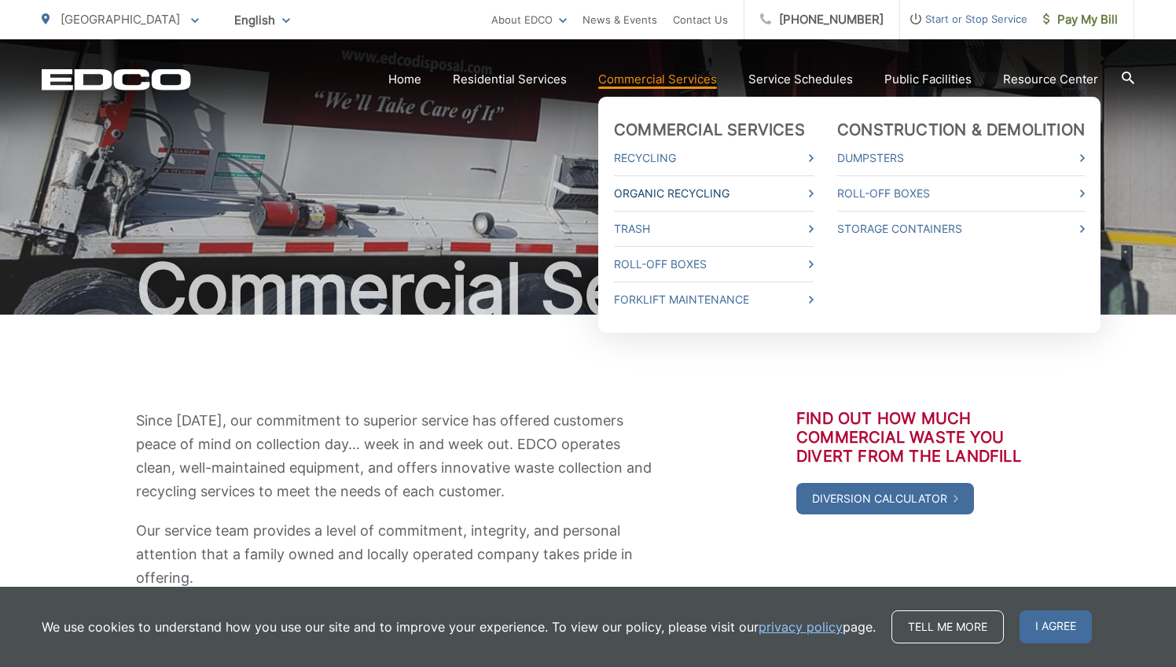
click at [654, 198] on link "Organic Recycling" at bounding box center [714, 193] width 200 height 19
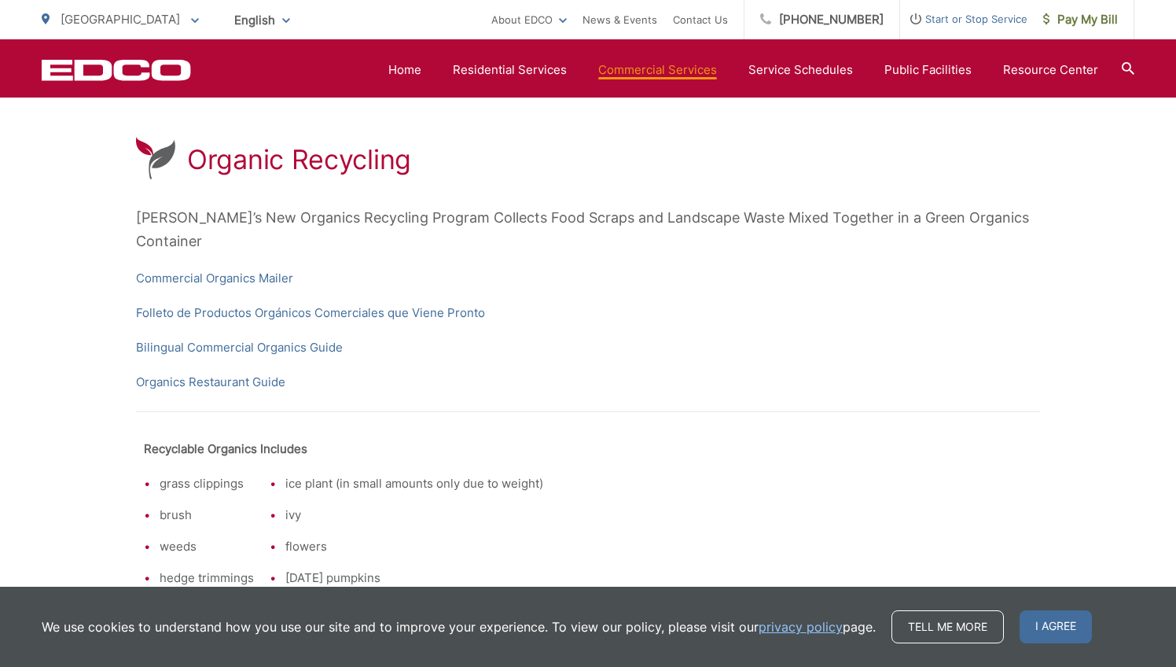
scroll to position [268, 0]
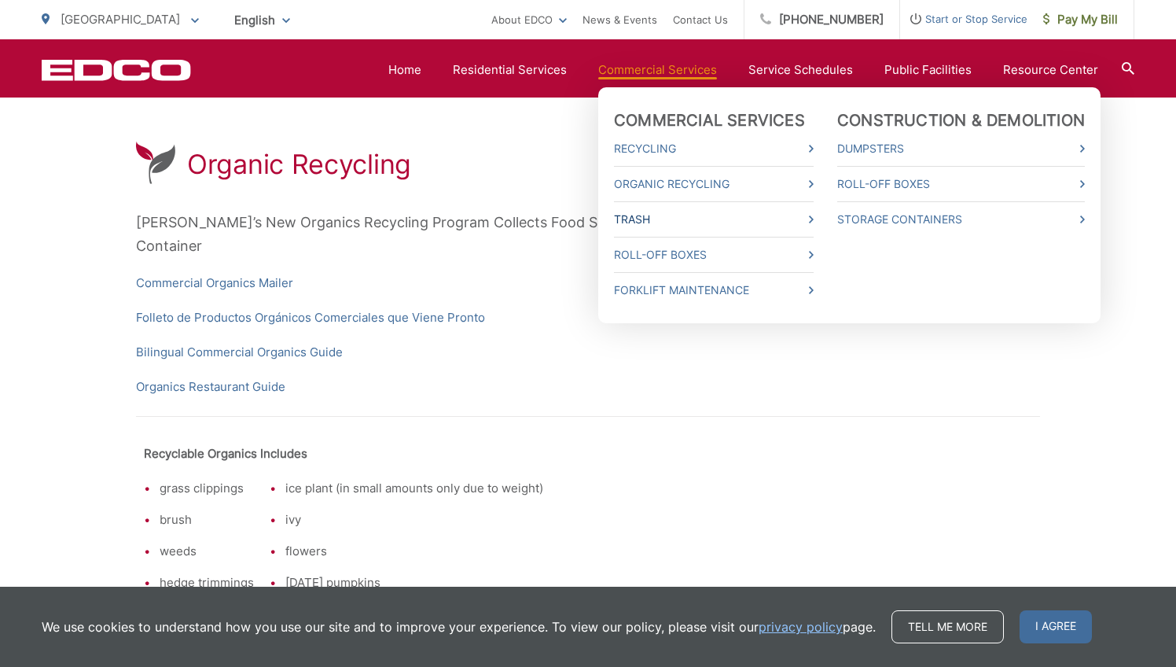
click at [644, 213] on link "Trash" at bounding box center [714, 219] width 200 height 19
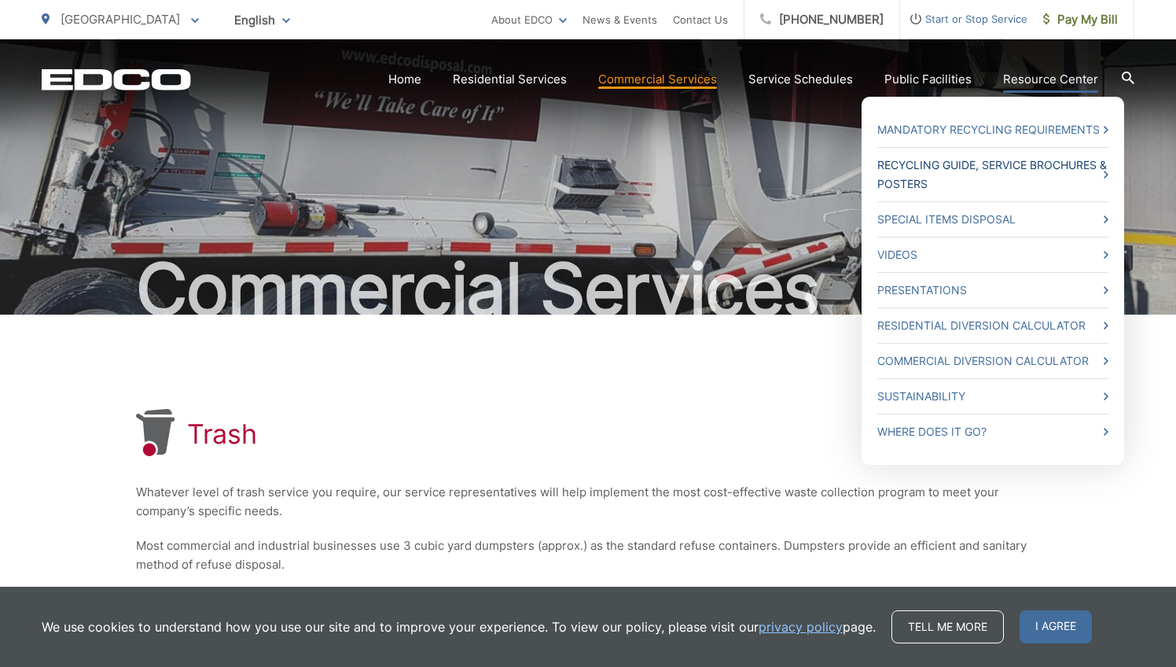
click at [957, 163] on link "Recycling Guide, Service Brochures & Posters" at bounding box center [992, 175] width 231 height 38
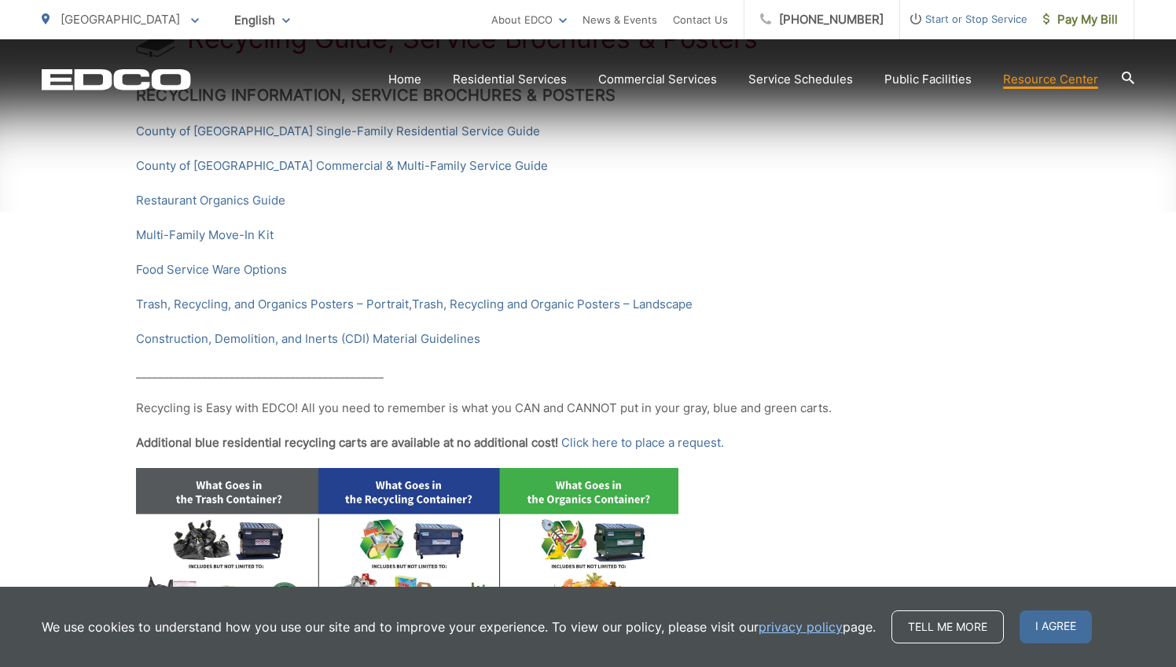
scroll to position [394, 0]
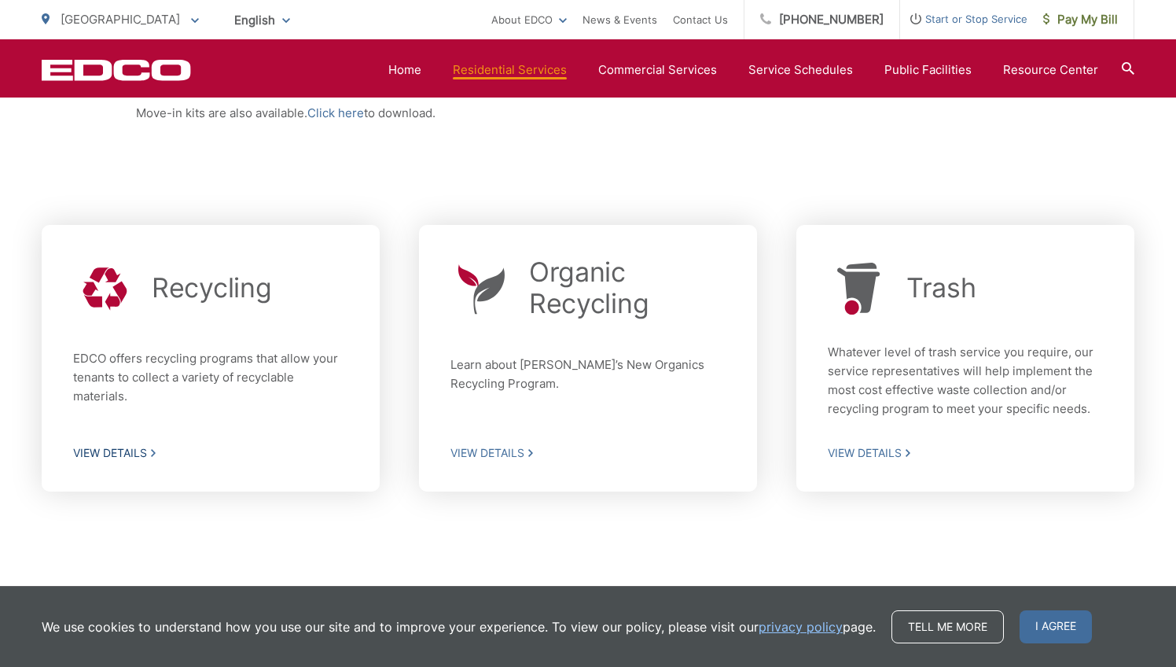
scroll to position [386, 0]
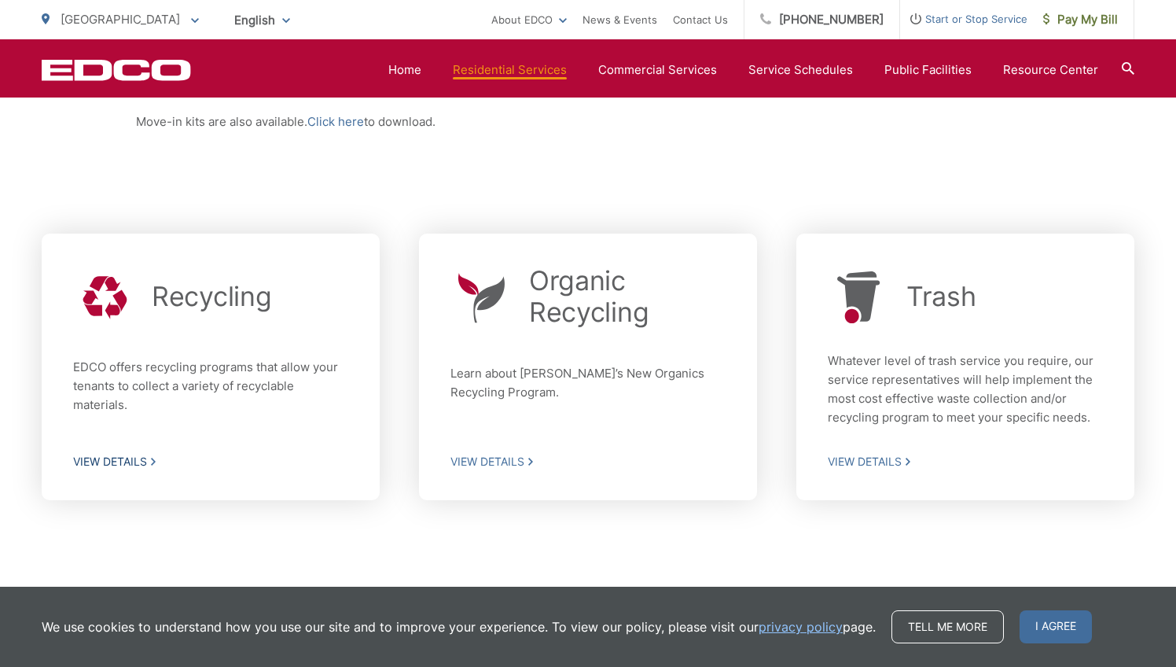
click at [111, 458] on span "View Details" at bounding box center [210, 461] width 275 height 14
click at [487, 461] on span "View Details" at bounding box center [587, 461] width 275 height 14
click at [857, 463] on span "View Details" at bounding box center [965, 461] width 275 height 14
